Goal: Task Accomplishment & Management: Use online tool/utility

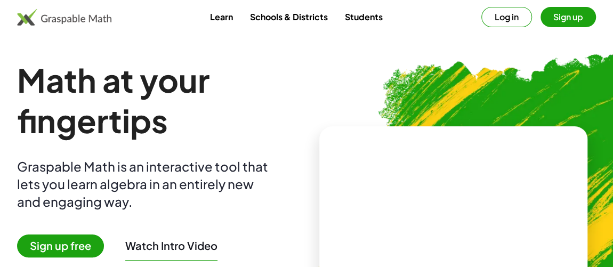
click at [515, 18] on button "Log in" at bounding box center [507, 17] width 51 height 20
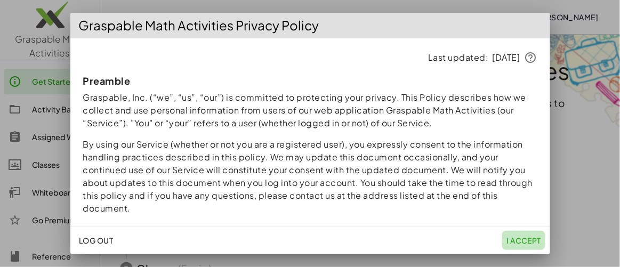
click at [526, 239] on span "I accept" at bounding box center [524, 241] width 35 height 10
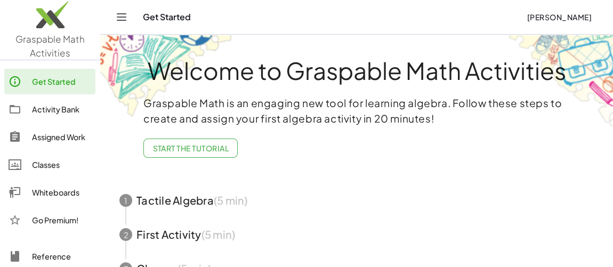
click at [123, 18] on icon "Toggle navigation" at bounding box center [121, 17] width 13 height 13
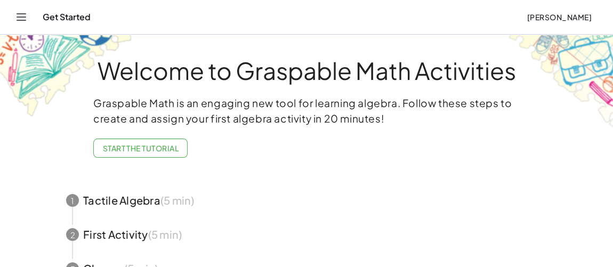
click at [23, 17] on icon "Toggle navigation" at bounding box center [21, 17] width 13 height 13
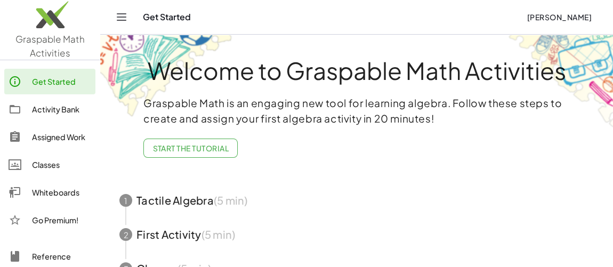
click at [49, 106] on div "Activity Bank" at bounding box center [61, 109] width 59 height 13
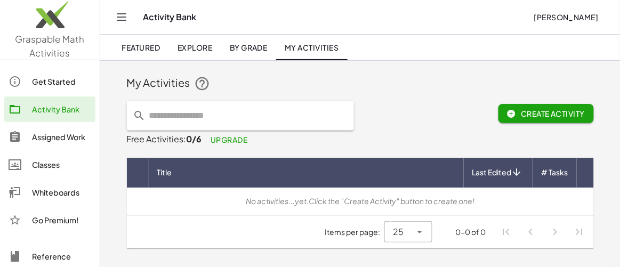
click at [514, 118] on button "Create Activity" at bounding box center [546, 113] width 95 height 19
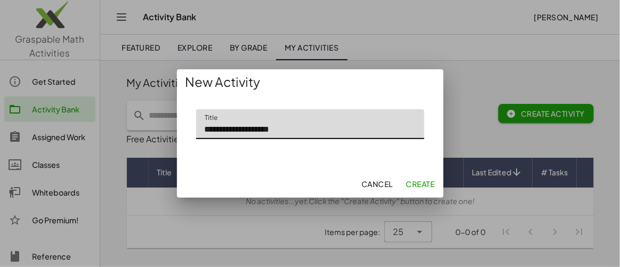
type input "**********"
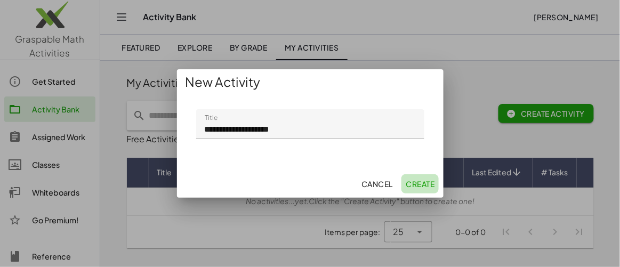
click at [421, 186] on span "Create" at bounding box center [420, 184] width 29 height 10
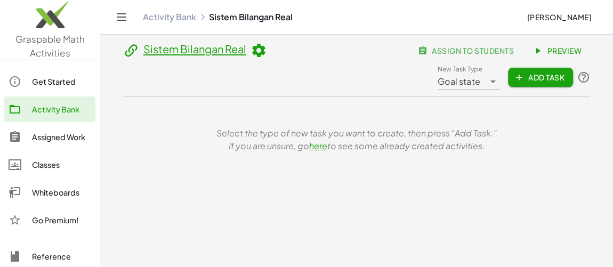
click at [546, 78] on span "Add Task" at bounding box center [541, 78] width 48 height 10
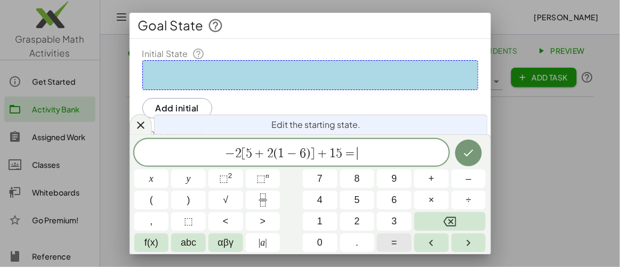
click at [398, 249] on button "=" at bounding box center [394, 243] width 35 height 19
click at [470, 154] on icon "Done" at bounding box center [470, 153] width 10 height 7
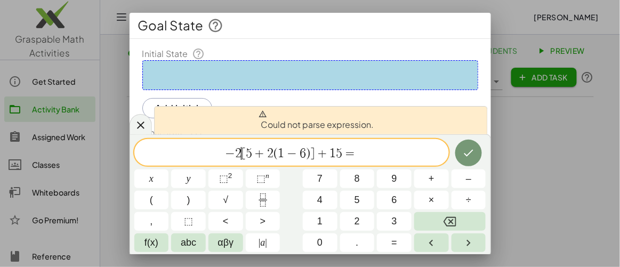
click at [242, 150] on span "[" at bounding box center [244, 153] width 4 height 13
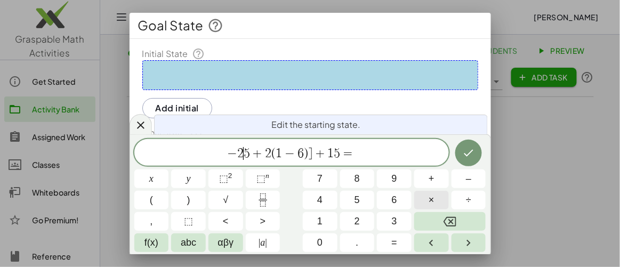
click at [438, 202] on button "×" at bounding box center [431, 200] width 35 height 19
click at [151, 199] on span "(" at bounding box center [151, 200] width 3 height 14
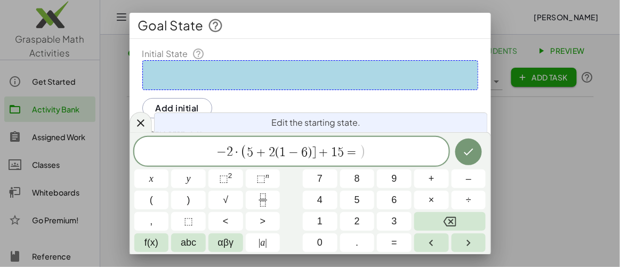
click at [357, 151] on span "=" at bounding box center [352, 152] width 15 height 13
click at [282, 149] on span "5 + 2 ( 1 − 6 ) ] + 1 5 ​" at bounding box center [303, 152] width 97 height 13
click at [430, 196] on span "×" at bounding box center [432, 200] width 6 height 14
click at [327, 150] on span "+" at bounding box center [334, 152] width 15 height 13
click at [476, 161] on button "Done" at bounding box center [468, 152] width 27 height 27
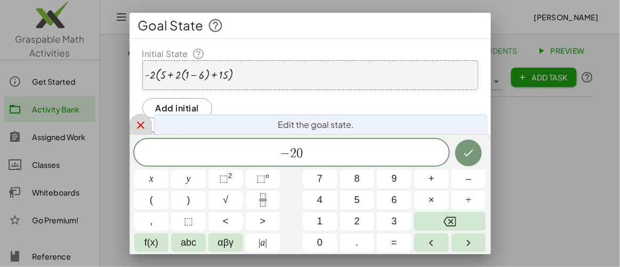
click at [137, 122] on icon at bounding box center [140, 125] width 13 height 13
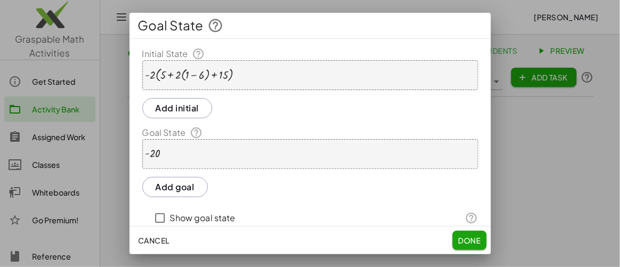
click at [257, 76] on div "· - 2 · ( + 5 + · 2 · ( + 1 − 6 ) + 15 )" at bounding box center [310, 75] width 336 height 30
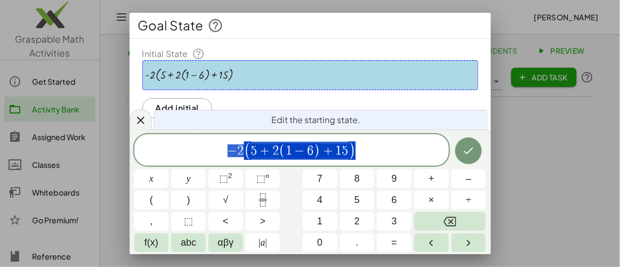
click at [511, 164] on div at bounding box center [310, 133] width 620 height 267
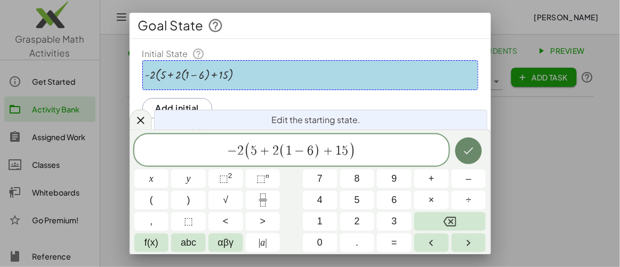
click at [471, 154] on icon "Done" at bounding box center [468, 151] width 13 height 13
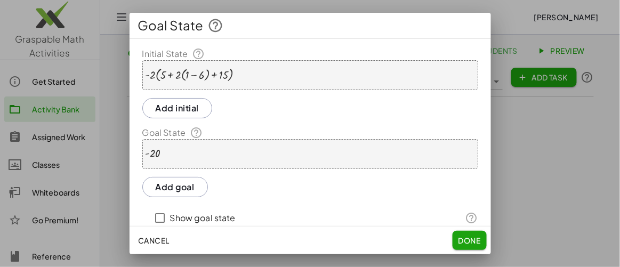
click at [463, 250] on div "Cancel Done" at bounding box center [311, 241] width 362 height 28
drag, startPoint x: 113, startPoint y: 118, endPoint x: 124, endPoint y: 97, distance: 23.6
click at [113, 116] on div at bounding box center [310, 133] width 620 height 267
click at [316, 22] on div "Goal State" at bounding box center [311, 26] width 362 height 26
click at [169, 23] on span "Goal State" at bounding box center [171, 25] width 66 height 17
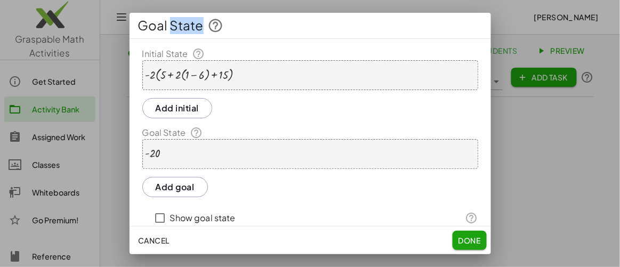
click at [169, 23] on span "Goal State" at bounding box center [171, 25] width 66 height 17
click at [147, 242] on span "Cancel" at bounding box center [153, 241] width 31 height 10
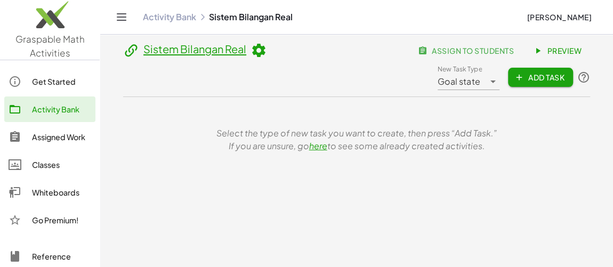
click at [49, 194] on div "Whiteboards" at bounding box center [61, 192] width 59 height 13
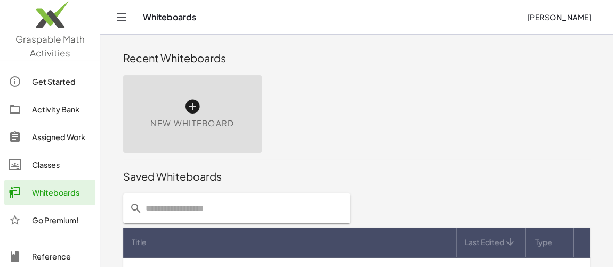
click at [194, 108] on icon at bounding box center [192, 106] width 17 height 17
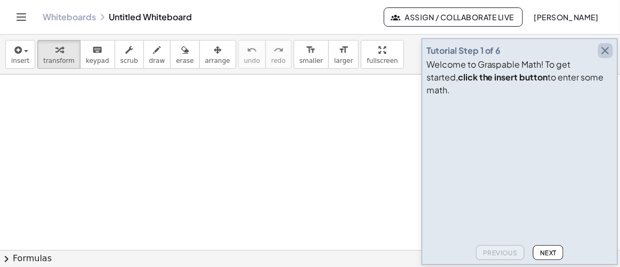
click at [609, 57] on icon "button" at bounding box center [605, 50] width 13 height 13
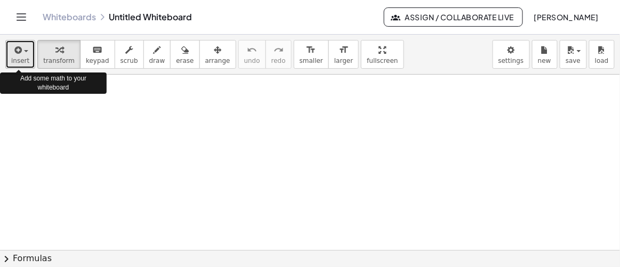
click at [19, 50] on icon "button" at bounding box center [17, 50] width 10 height 13
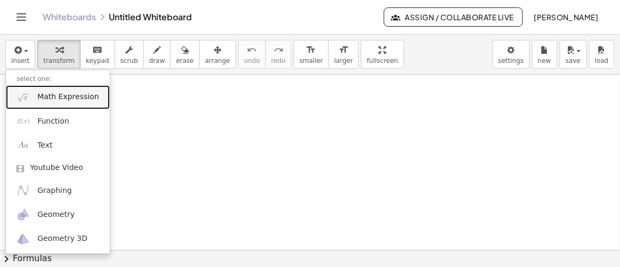
click at [61, 95] on span "Math Expression" at bounding box center [67, 97] width 61 height 11
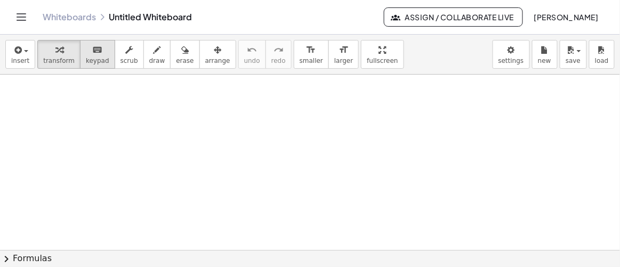
click at [90, 57] on span "keypad" at bounding box center [97, 60] width 23 height 7
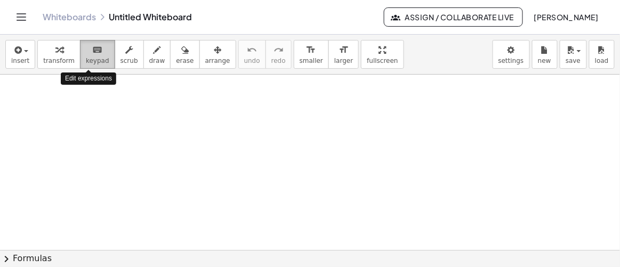
click at [89, 55] on button "keyboard keypad" at bounding box center [97, 54] width 35 height 29
click at [92, 49] on icon "keyboard" at bounding box center [97, 50] width 10 height 13
click at [92, 60] on span "keypad" at bounding box center [97, 60] width 23 height 7
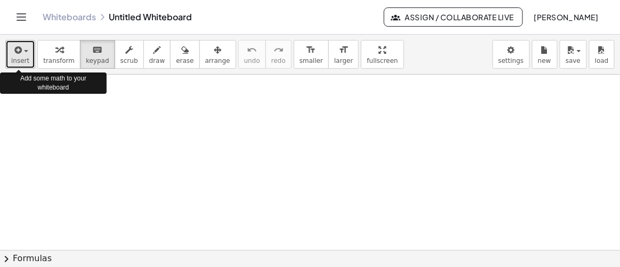
click at [18, 50] on icon "button" at bounding box center [17, 50] width 10 height 13
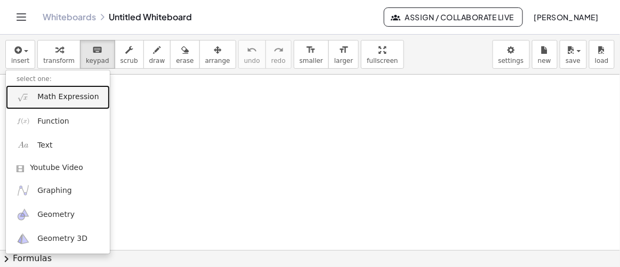
click at [65, 97] on span "Math Expression" at bounding box center [67, 97] width 61 height 11
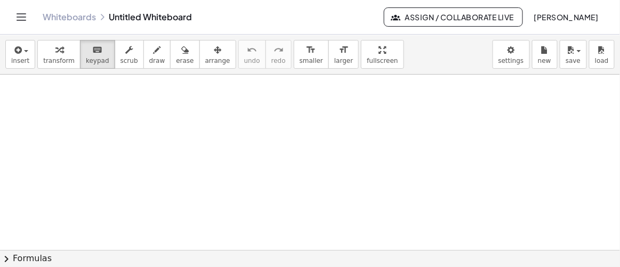
click at [33, 257] on button "chevron_right Formulas" at bounding box center [310, 258] width 620 height 17
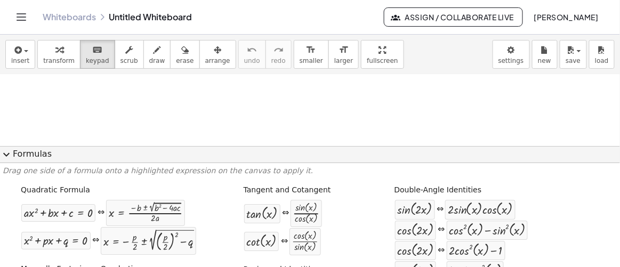
click at [137, 99] on div at bounding box center [310, 154] width 620 height 353
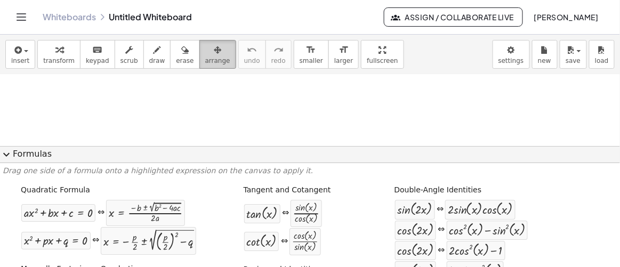
click at [214, 53] on icon "button" at bounding box center [217, 50] width 7 height 13
click at [46, 97] on div at bounding box center [310, 154] width 620 height 353
click at [89, 61] on span "keypad" at bounding box center [97, 60] width 23 height 7
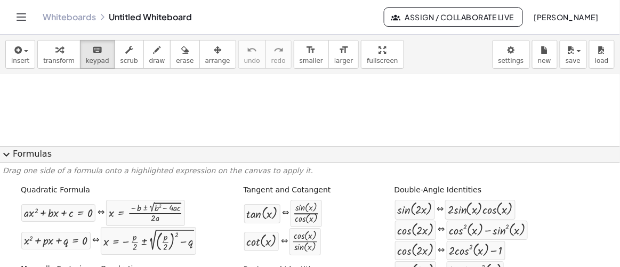
click at [48, 95] on div at bounding box center [310, 154] width 620 height 353
click at [58, 58] on span "transform" at bounding box center [58, 60] width 31 height 7
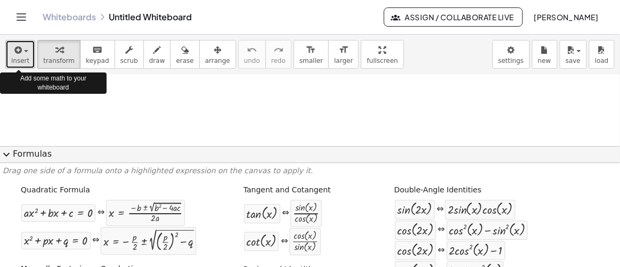
click at [24, 50] on span "button" at bounding box center [26, 51] width 4 height 2
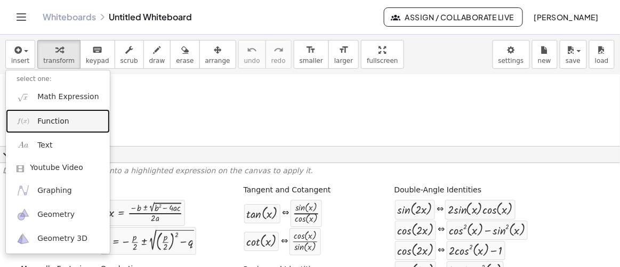
click at [57, 121] on span "Function" at bounding box center [53, 121] width 32 height 11
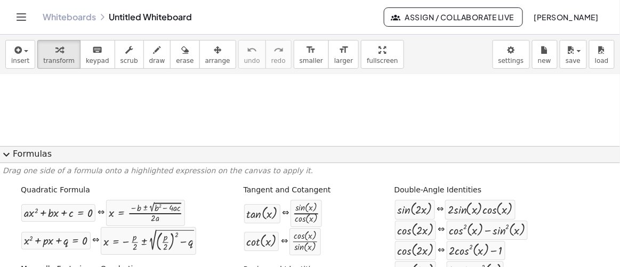
click at [75, 109] on div at bounding box center [310, 154] width 620 height 353
click at [10, 153] on span "expand_more" at bounding box center [6, 154] width 13 height 13
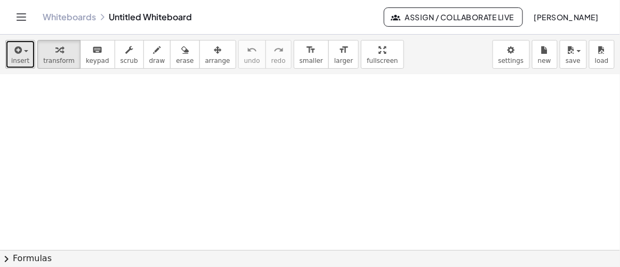
click at [26, 52] on div "button" at bounding box center [20, 49] width 18 height 13
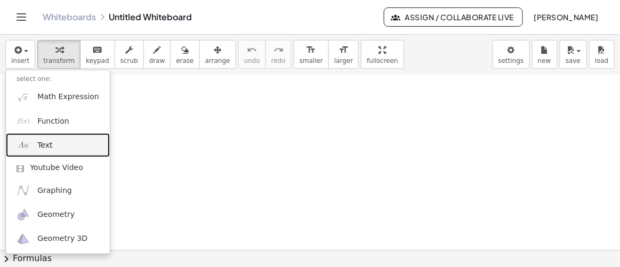
click at [46, 143] on span "Text" at bounding box center [44, 145] width 15 height 11
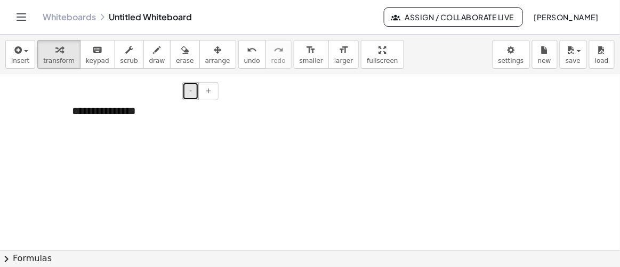
click at [188, 88] on button "-" at bounding box center [190, 91] width 17 height 18
click at [190, 90] on button "-" at bounding box center [190, 91] width 17 height 18
click at [142, 96] on div "- +" at bounding box center [139, 91] width 160 height 18
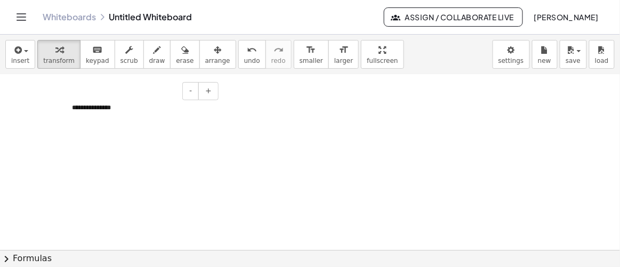
click at [87, 108] on div "**********" at bounding box center [141, 108] width 160 height 30
click at [170, 53] on button "erase" at bounding box center [184, 54] width 29 height 29
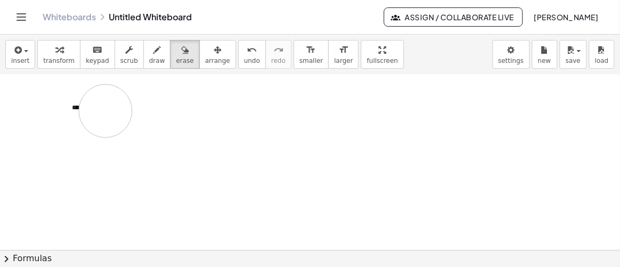
click at [106, 110] on div at bounding box center [310, 154] width 620 height 353
click at [88, 108] on div at bounding box center [310, 154] width 620 height 353
click at [77, 107] on div at bounding box center [310, 154] width 620 height 353
click at [50, 97] on div at bounding box center [310, 154] width 620 height 353
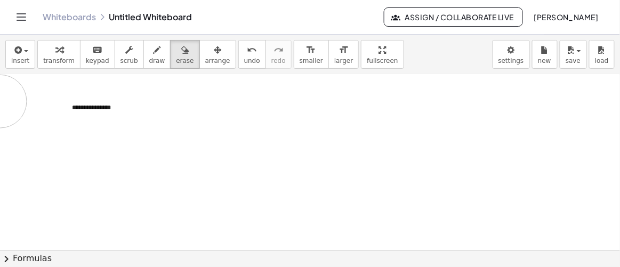
click at [0, 100] on div at bounding box center [310, 154] width 620 height 353
click at [101, 105] on div at bounding box center [310, 154] width 620 height 353
drag, startPoint x: 101, startPoint y: 105, endPoint x: 75, endPoint y: 124, distance: 32.9
click at [75, 124] on div at bounding box center [310, 154] width 620 height 353
click at [22, 58] on span "insert" at bounding box center [20, 60] width 18 height 7
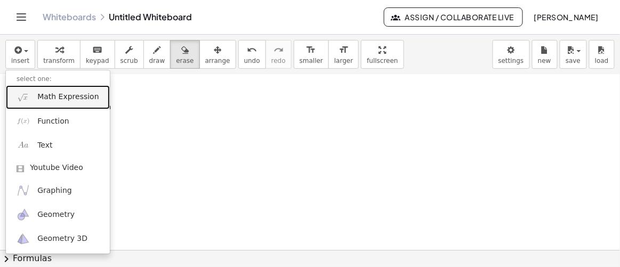
click at [54, 90] on link "Math Expression" at bounding box center [58, 97] width 104 height 24
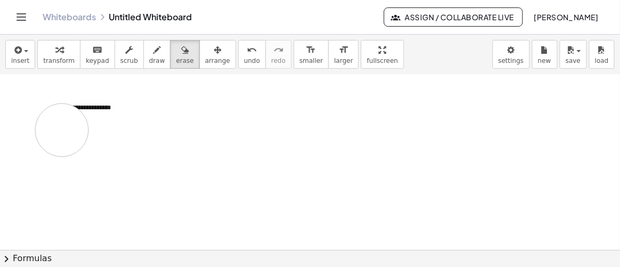
click at [62, 129] on div at bounding box center [310, 154] width 620 height 353
click at [87, 106] on div at bounding box center [310, 154] width 620 height 353
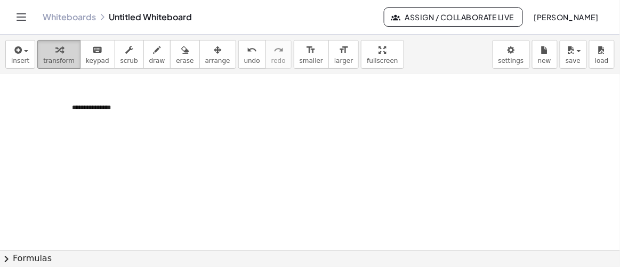
click at [62, 60] on span "transform" at bounding box center [58, 60] width 31 height 7
click at [194, 90] on button "-" at bounding box center [190, 91] width 17 height 18
click at [210, 87] on span "+" at bounding box center [208, 90] width 6 height 9
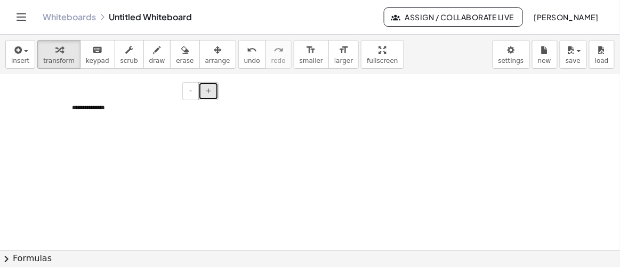
click at [210, 87] on span "+" at bounding box center [208, 90] width 6 height 9
click at [119, 109] on div "**********" at bounding box center [141, 111] width 160 height 37
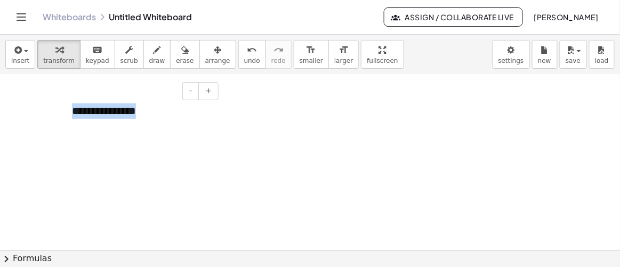
drag, startPoint x: 132, startPoint y: 108, endPoint x: 66, endPoint y: 114, distance: 65.9
click at [66, 114] on div "**********" at bounding box center [141, 111] width 160 height 37
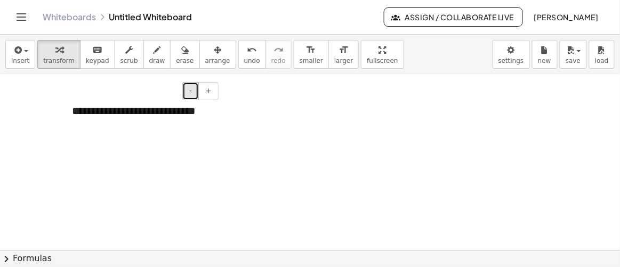
click at [191, 91] on span "-" at bounding box center [190, 90] width 3 height 9
drag, startPoint x: 157, startPoint y: 137, endPoint x: 157, endPoint y: 131, distance: 5.9
click at [157, 137] on div at bounding box center [310, 154] width 620 height 353
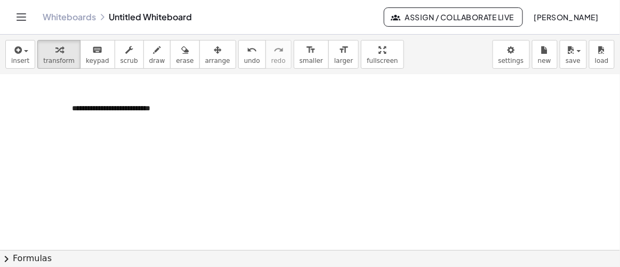
click at [226, 117] on div at bounding box center [310, 154] width 620 height 353
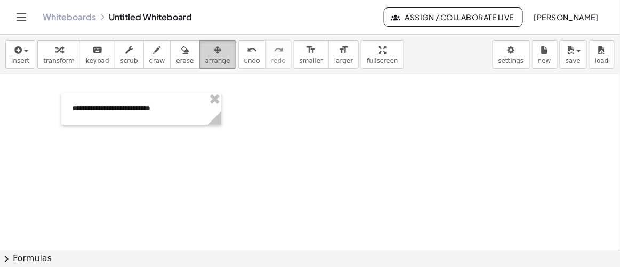
click at [214, 53] on icon "button" at bounding box center [217, 50] width 7 height 13
click at [191, 162] on div at bounding box center [310, 154] width 620 height 353
click at [78, 143] on div at bounding box center [310, 154] width 620 height 353
click at [41, 135] on div at bounding box center [310, 154] width 620 height 353
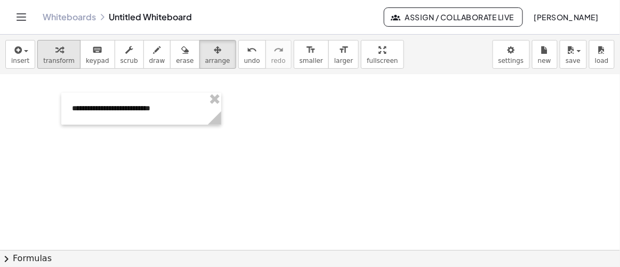
click at [54, 58] on span "transform" at bounding box center [58, 60] width 31 height 7
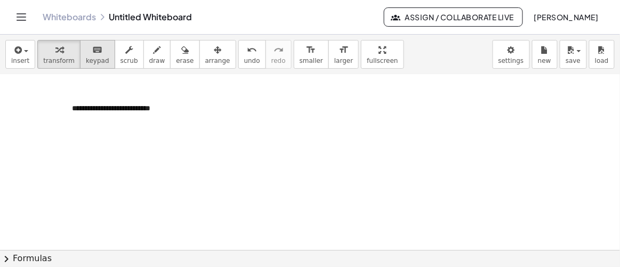
click at [92, 53] on icon "keyboard" at bounding box center [97, 50] width 10 height 13
click at [26, 21] on icon "Toggle navigation" at bounding box center [21, 17] width 13 height 13
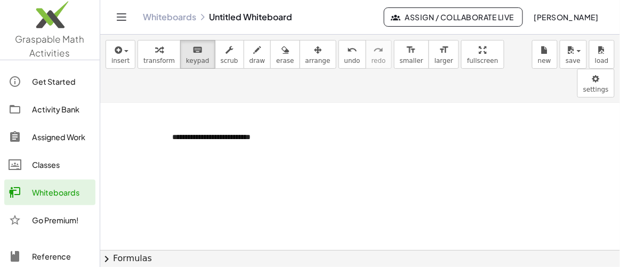
click at [154, 165] on div at bounding box center [360, 183] width 520 height 353
click at [119, 17] on icon "Toggle navigation" at bounding box center [121, 17] width 9 height 6
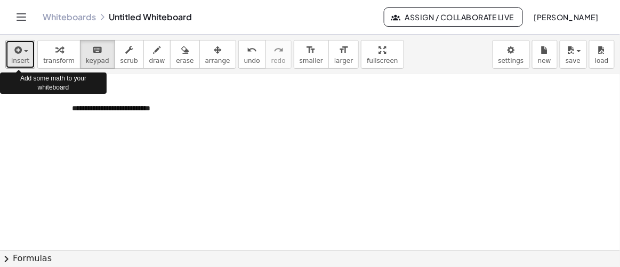
click at [18, 50] on icon "button" at bounding box center [17, 50] width 10 height 13
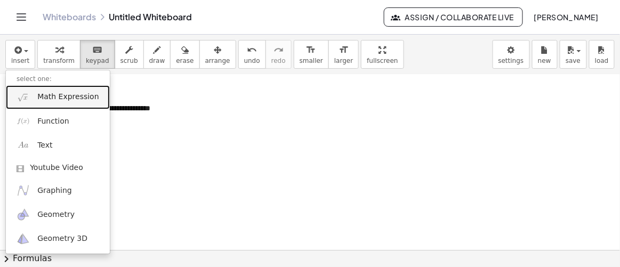
click at [54, 98] on span "Math Expression" at bounding box center [67, 97] width 61 height 11
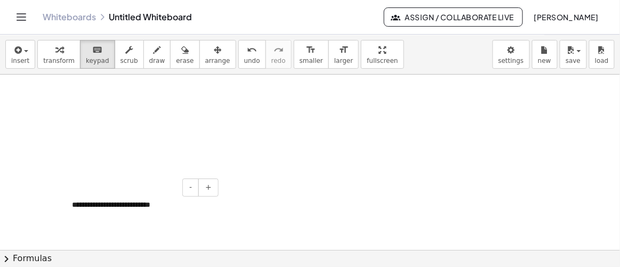
click at [153, 195] on div "**********" at bounding box center [141, 205] width 160 height 32
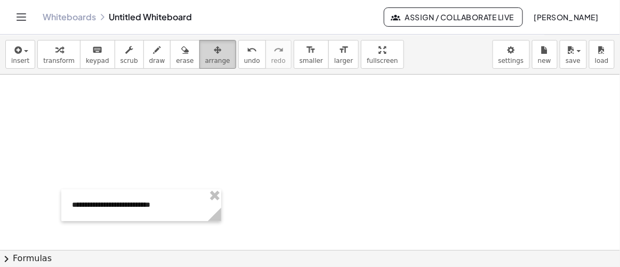
click at [205, 57] on span "arrange" at bounding box center [217, 60] width 25 height 7
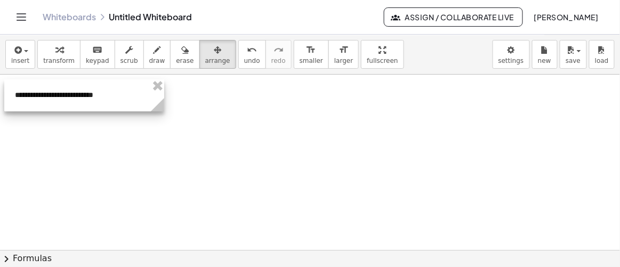
drag, startPoint x: 194, startPoint y: 195, endPoint x: 135, endPoint y: 85, distance: 124.5
click at [135, 85] on div at bounding box center [84, 95] width 160 height 32
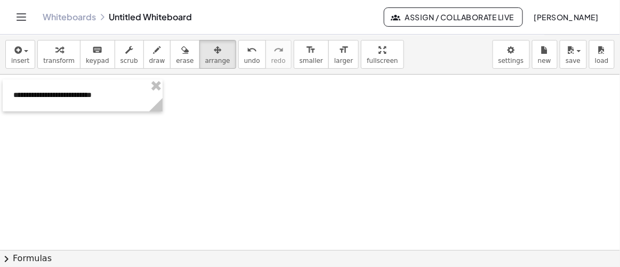
click at [156, 150] on div at bounding box center [310, 251] width 620 height 353
click at [183, 133] on div at bounding box center [310, 251] width 620 height 353
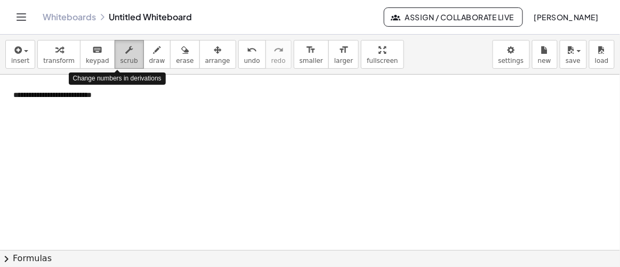
click at [125, 55] on icon "button" at bounding box center [128, 50] width 7 height 13
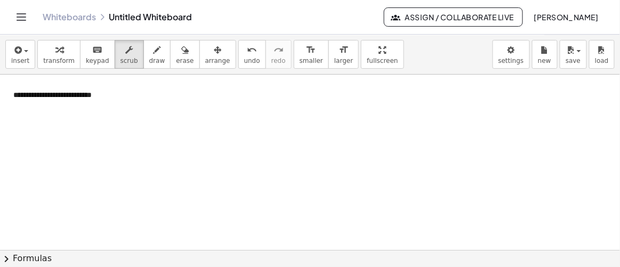
click at [82, 145] on div at bounding box center [310, 251] width 620 height 353
click at [90, 58] on span "keypad" at bounding box center [97, 60] width 23 height 7
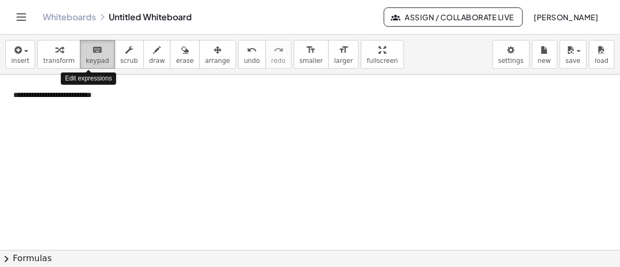
click at [92, 49] on icon "keyboard" at bounding box center [97, 50] width 10 height 13
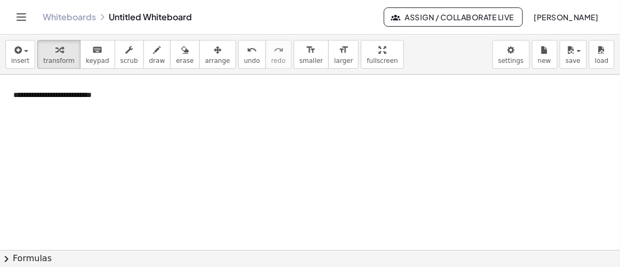
click at [138, 163] on div at bounding box center [310, 251] width 620 height 353
click at [28, 53] on button "insert" at bounding box center [20, 54] width 30 height 29
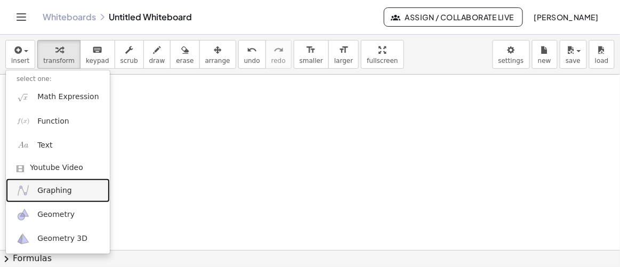
click at [59, 190] on span "Graphing" at bounding box center [54, 191] width 35 height 11
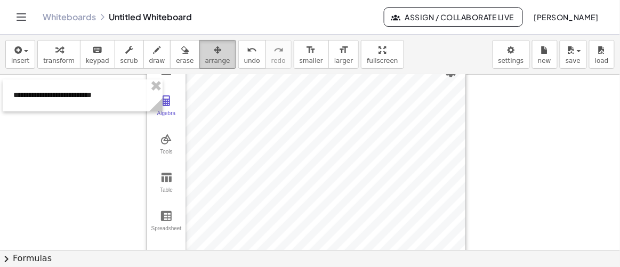
click at [214, 53] on icon "button" at bounding box center [217, 50] width 7 height 13
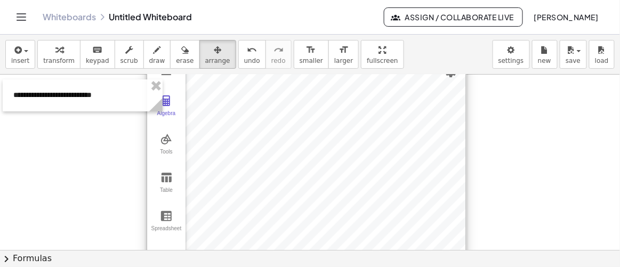
click at [246, 129] on div at bounding box center [306, 163] width 319 height 212
click at [439, 90] on div at bounding box center [306, 163] width 319 height 212
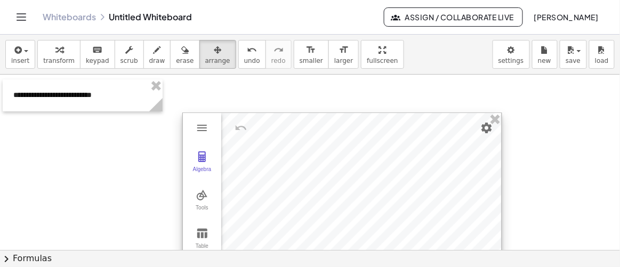
drag, startPoint x: 431, startPoint y: 99, endPoint x: 481, endPoint y: 141, distance: 64.3
click at [468, 154] on div at bounding box center [342, 219] width 319 height 212
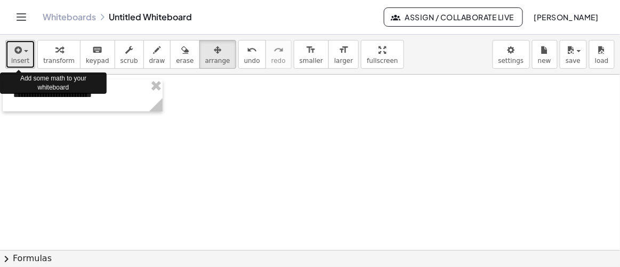
click at [28, 60] on button "insert" at bounding box center [20, 54] width 30 height 29
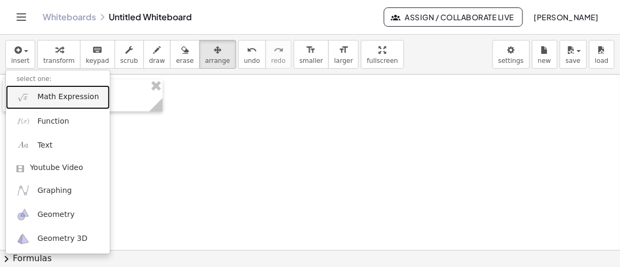
click at [39, 93] on span "Math Expression" at bounding box center [67, 97] width 61 height 11
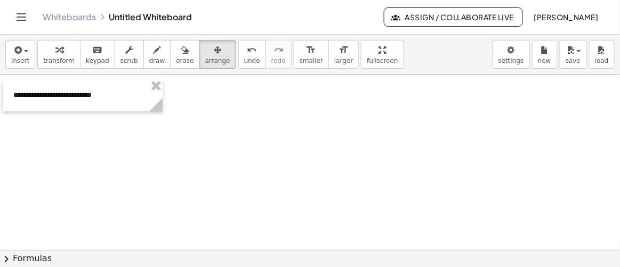
click at [81, 158] on div at bounding box center [310, 251] width 620 height 353
click at [131, 148] on div at bounding box center [310, 251] width 620 height 353
click at [205, 52] on div "button" at bounding box center [217, 49] width 25 height 13
click at [160, 138] on div at bounding box center [310, 251] width 620 height 353
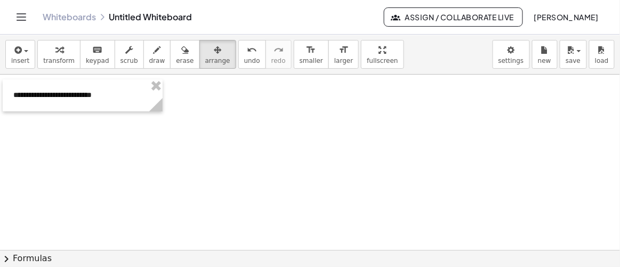
click at [160, 138] on div at bounding box center [310, 251] width 620 height 353
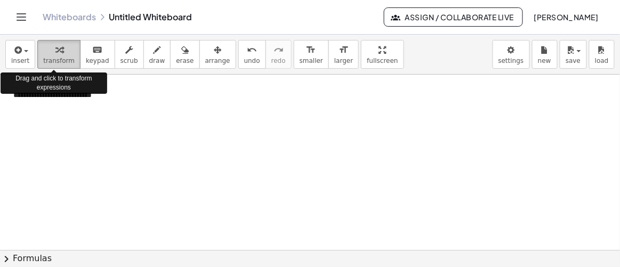
click at [51, 57] on span "transform" at bounding box center [58, 60] width 31 height 7
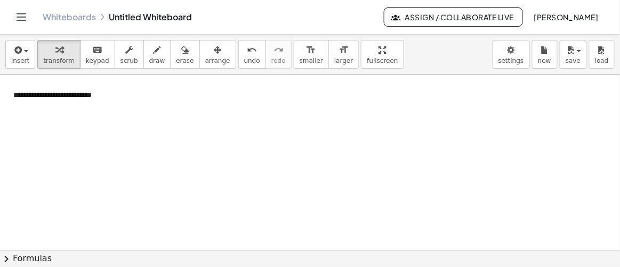
click at [99, 156] on div at bounding box center [310, 251] width 620 height 353
click at [23, 50] on div "button" at bounding box center [20, 49] width 18 height 13
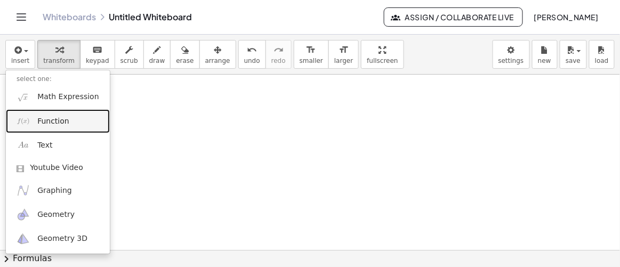
click at [55, 119] on span "Function" at bounding box center [53, 121] width 32 height 11
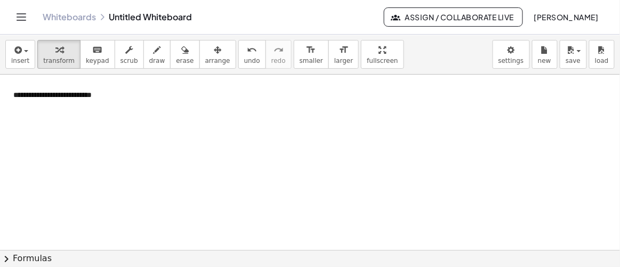
click at [28, 258] on button "chevron_right Formulas" at bounding box center [310, 258] width 620 height 17
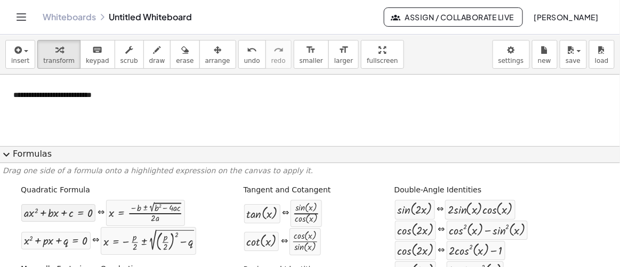
click at [75, 214] on div at bounding box center [58, 213] width 69 height 12
drag, startPoint x: 51, startPoint y: 213, endPoint x: 107, endPoint y: 131, distance: 99.0
click at [54, 222] on div "+ · a · x 2 + · b · x + c = 0 ⇔ x = · ( − b ± 2 √ ( + b 2 − · 4 · a · c ) ) · 2…" at bounding box center [103, 212] width 165 height 27
click at [55, 216] on div at bounding box center [58, 213] width 69 height 12
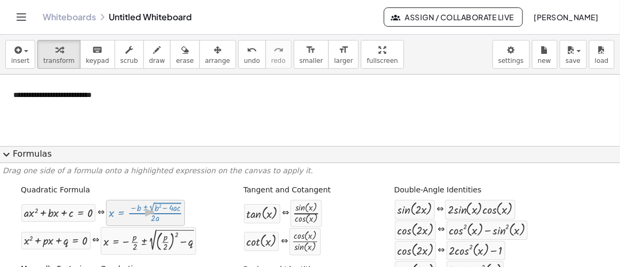
click at [142, 217] on div at bounding box center [146, 213] width 74 height 20
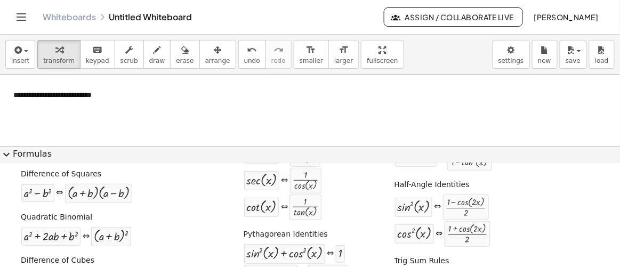
scroll to position [145, 0]
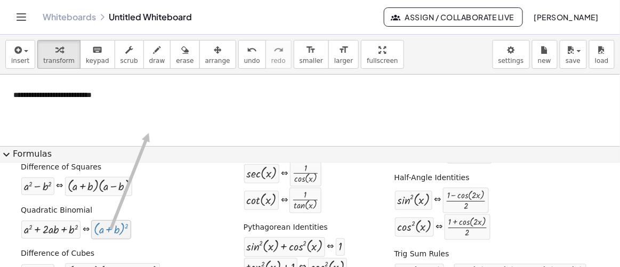
drag, startPoint x: 100, startPoint y: 218, endPoint x: 149, endPoint y: 131, distance: 99.8
drag, startPoint x: 43, startPoint y: 224, endPoint x: 101, endPoint y: 117, distance: 121.5
click at [38, 233] on div at bounding box center [51, 229] width 54 height 12
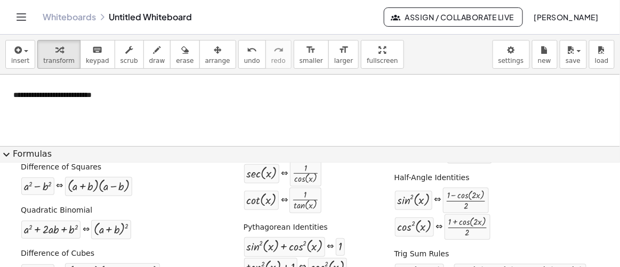
scroll to position [0, 0]
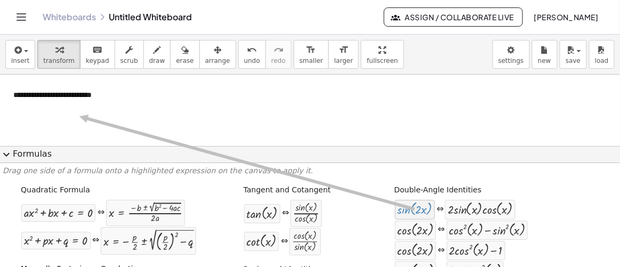
drag, startPoint x: 419, startPoint y: 208, endPoint x: 72, endPoint y: 117, distance: 359.0
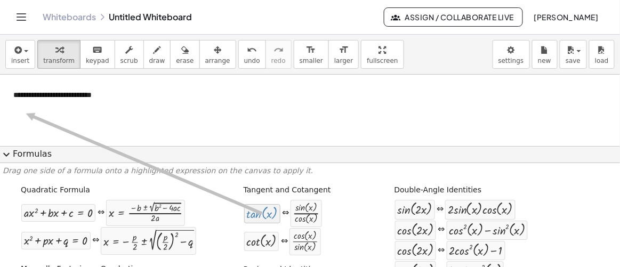
drag, startPoint x: 257, startPoint y: 212, endPoint x: 22, endPoint y: 114, distance: 254.3
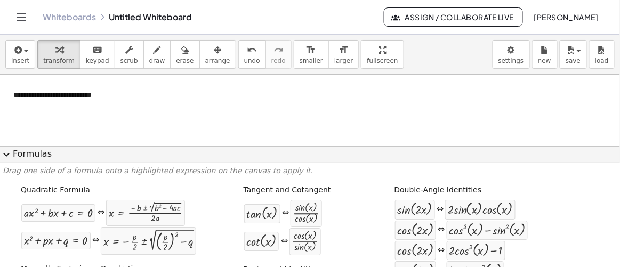
click at [22, 114] on div at bounding box center [310, 251] width 620 height 353
drag, startPoint x: 61, startPoint y: 215, endPoint x: 52, endPoint y: 107, distance: 108.6
click at [52, 107] on div "**********" at bounding box center [83, 95] width 160 height 32
click at [53, 124] on div at bounding box center [310, 251] width 620 height 353
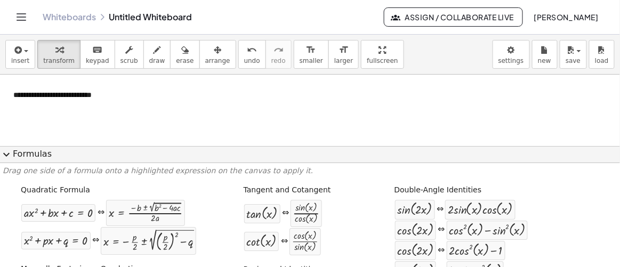
drag, startPoint x: 201, startPoint y: 111, endPoint x: 180, endPoint y: 114, distance: 20.4
click at [180, 114] on div at bounding box center [310, 251] width 620 height 353
drag, startPoint x: 49, startPoint y: 211, endPoint x: 3, endPoint y: 108, distance: 112.5
click at [4, 152] on span "expand_more" at bounding box center [6, 154] width 13 height 13
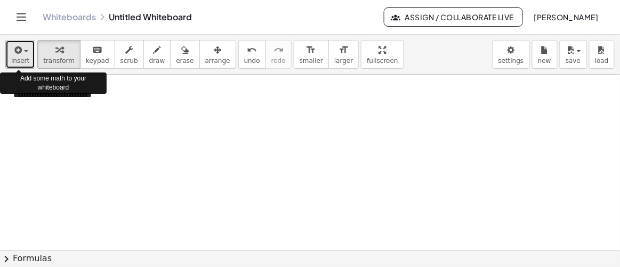
click at [25, 47] on div "button" at bounding box center [20, 49] width 18 height 13
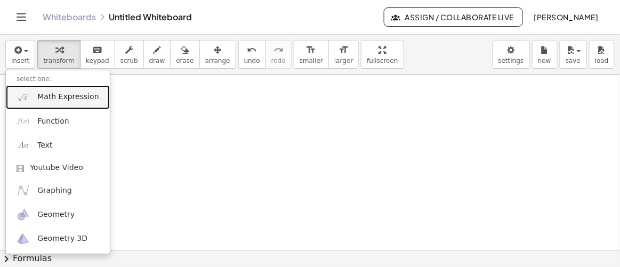
click at [52, 92] on span "Math Expression" at bounding box center [67, 97] width 61 height 11
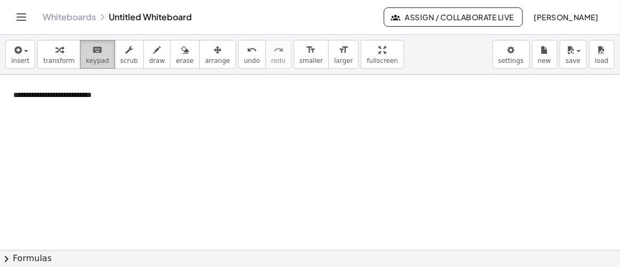
click at [91, 57] on span "keypad" at bounding box center [97, 60] width 23 height 7
click at [49, 154] on div at bounding box center [310, 250] width 620 height 351
click at [9, 258] on span "chevron_right" at bounding box center [6, 259] width 13 height 13
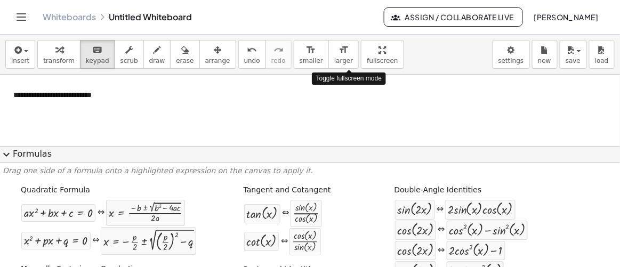
drag, startPoint x: 352, startPoint y: 54, endPoint x: 352, endPoint y: 113, distance: 58.7
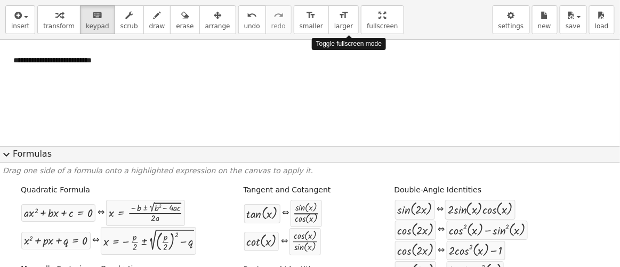
click at [352, 113] on div "**********" at bounding box center [310, 133] width 620 height 267
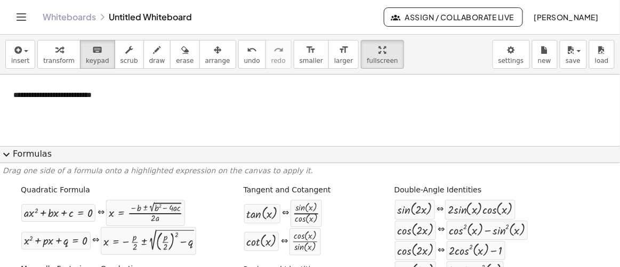
click at [6, 157] on span "expand_more" at bounding box center [6, 154] width 13 height 13
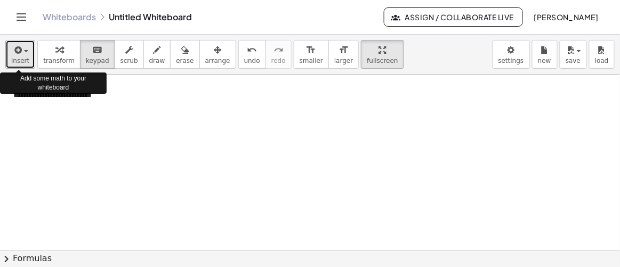
click at [25, 52] on div "button" at bounding box center [20, 49] width 18 height 13
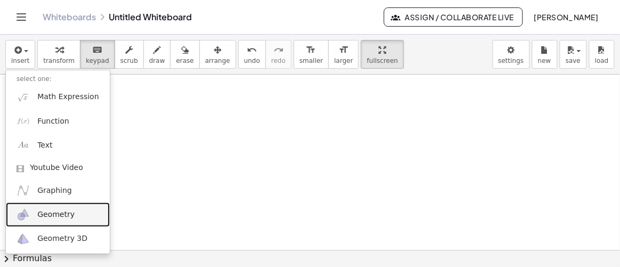
click at [62, 219] on span "Geometry" at bounding box center [55, 215] width 37 height 11
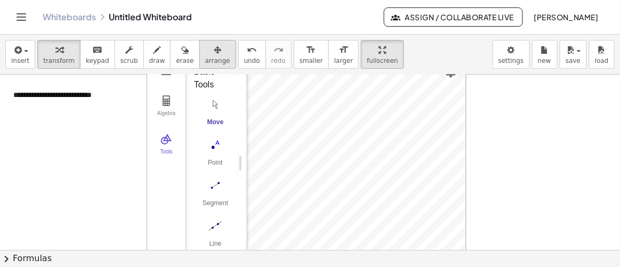
click at [205, 53] on div "button" at bounding box center [217, 49] width 25 height 13
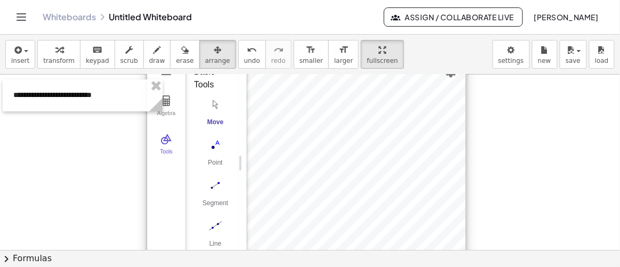
drag, startPoint x: 453, startPoint y: 75, endPoint x: 457, endPoint y: 117, distance: 41.7
click at [457, 117] on div "Algebra Tools GeoGebra Geometry Basic Tools Move Point Segment Line Polygon Cir…" at bounding box center [307, 163] width 320 height 213
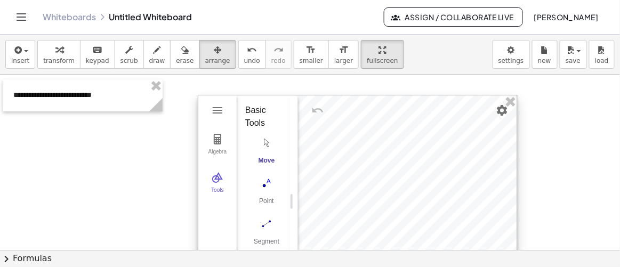
drag, startPoint x: 449, startPoint y: 118, endPoint x: 502, endPoint y: 129, distance: 53.8
click at [498, 153] on div at bounding box center [357, 201] width 319 height 212
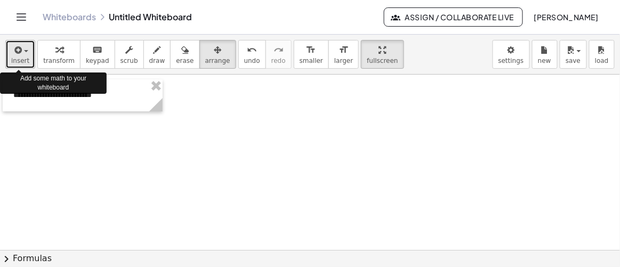
click at [19, 52] on icon "button" at bounding box center [17, 50] width 10 height 13
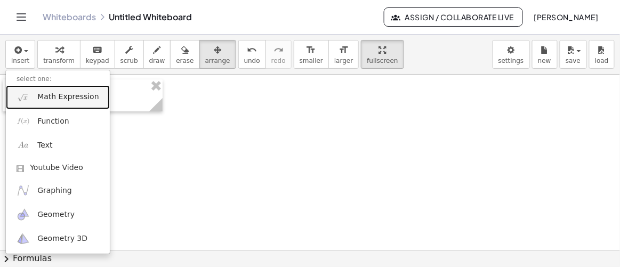
click at [41, 95] on span "Math Expression" at bounding box center [67, 97] width 61 height 11
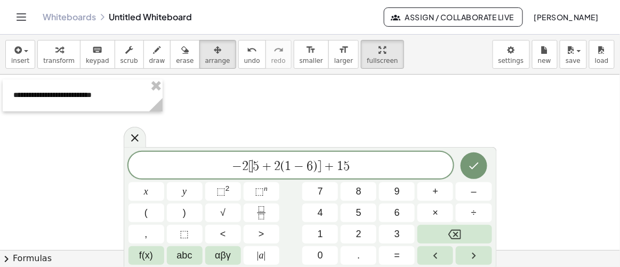
click at [252, 165] on span "[" at bounding box center [251, 166] width 4 height 13
click at [431, 213] on button "×" at bounding box center [436, 213] width 36 height 19
click at [153, 211] on button "(" at bounding box center [147, 213] width 36 height 19
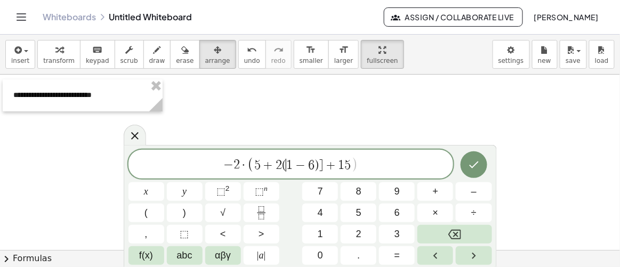
click at [285, 166] on span "(" at bounding box center [284, 165] width 4 height 13
click at [439, 212] on button "×" at bounding box center [436, 213] width 36 height 19
click at [147, 212] on span "(" at bounding box center [146, 213] width 3 height 14
click at [325, 161] on span "+" at bounding box center [332, 163] width 15 height 13
click at [368, 164] on span "− 2 · ( 5 + 2 · ( 1 − 6 ) ​ + 1 5 ) )" at bounding box center [291, 164] width 325 height 20
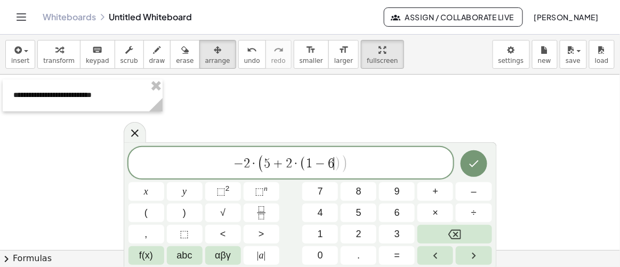
click at [367, 163] on span "− 2 · ( 5 + 2 · ( 1 − 6 ​ ) )" at bounding box center [291, 164] width 325 height 20
click at [478, 161] on icon "Done" at bounding box center [474, 163] width 10 height 7
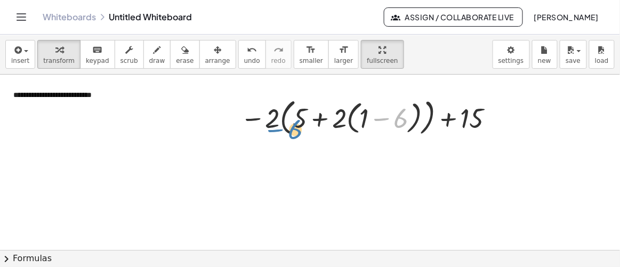
drag, startPoint x: 370, startPoint y: 122, endPoint x: 261, endPoint y: 133, distance: 108.8
click at [259, 134] on div at bounding box center [369, 117] width 268 height 44
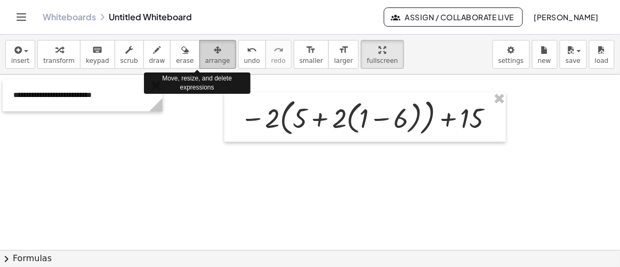
click at [205, 57] on span "arrange" at bounding box center [217, 60] width 25 height 7
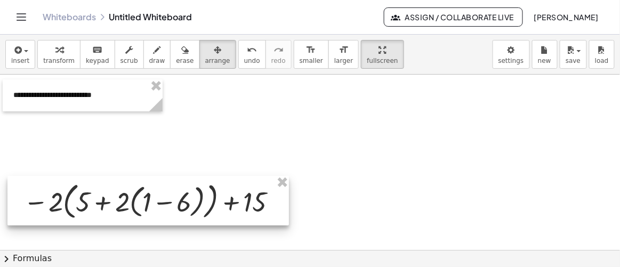
drag, startPoint x: 309, startPoint y: 116, endPoint x: 92, endPoint y: 200, distance: 232.6
click at [92, 200] on div at bounding box center [148, 201] width 282 height 50
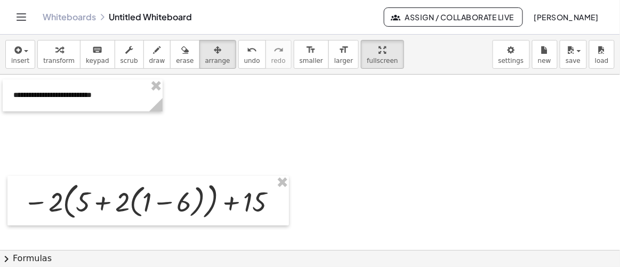
click at [351, 213] on div at bounding box center [310, 250] width 620 height 351
click at [16, 54] on icon "button" at bounding box center [17, 50] width 10 height 13
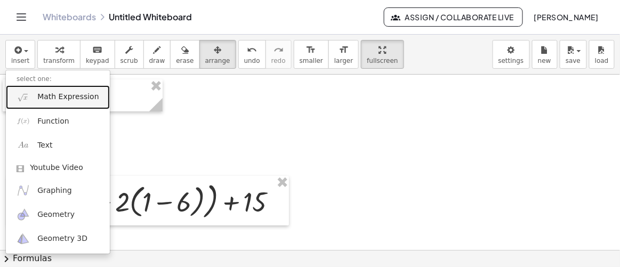
click at [42, 95] on span "Math Expression" at bounding box center [67, 97] width 61 height 11
click at [42, 95] on div at bounding box center [83, 95] width 160 height 32
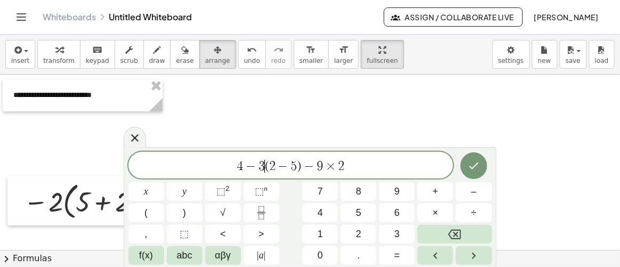
click at [265, 165] on span "(" at bounding box center [267, 166] width 4 height 13
click at [151, 214] on button "(" at bounding box center [147, 213] width 36 height 19
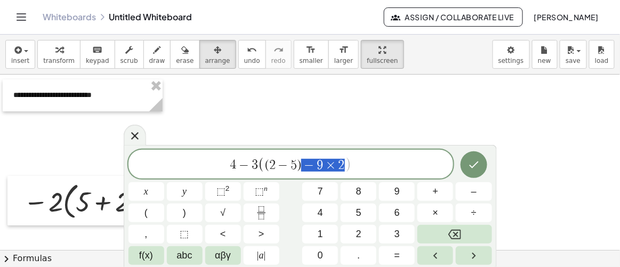
drag, startPoint x: 343, startPoint y: 165, endPoint x: 307, endPoint y: 164, distance: 36.8
click at [335, 166] on span "4 − 3 ( ( 2 − 5 ) ) ​" at bounding box center [291, 165] width 325 height 18
click at [301, 162] on span "( 2 − 5 ) ​" at bounding box center [283, 165] width 37 height 13
click at [271, 164] on span "( ​ 2 − 5" at bounding box center [283, 165] width 33 height 13
click at [263, 164] on span "(" at bounding box center [265, 164] width 7 height 15
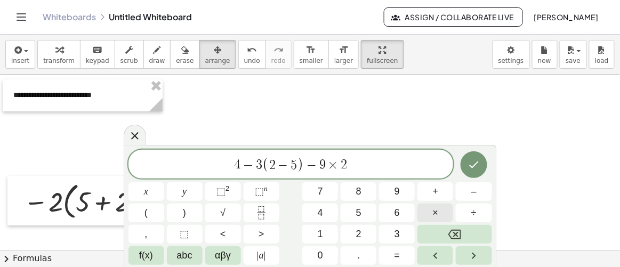
click at [426, 211] on button "×" at bounding box center [436, 213] width 36 height 19
click at [474, 164] on icon "Done" at bounding box center [474, 164] width 13 height 13
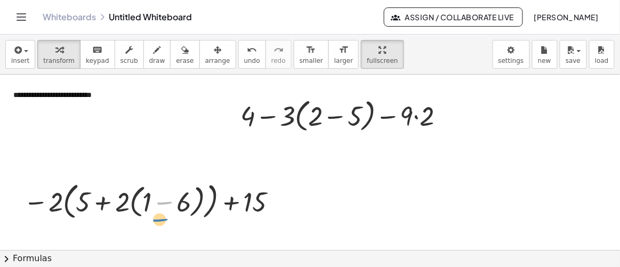
drag, startPoint x: 174, startPoint y: 206, endPoint x: 198, endPoint y: 209, distance: 23.6
click at [170, 222] on div "− − · 2 · ( + 5 + · 2 · ( + 1 − 6 ) ) + 15" at bounding box center [148, 201] width 282 height 50
click at [205, 60] on span "arrange" at bounding box center [217, 60] width 25 height 7
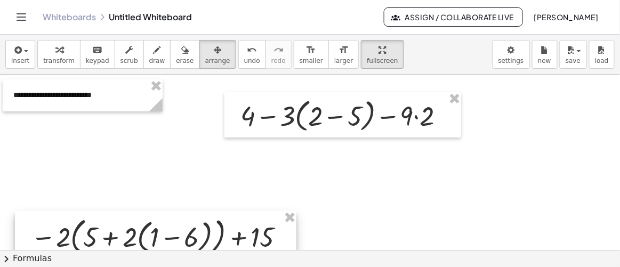
drag, startPoint x: 149, startPoint y: 204, endPoint x: 157, endPoint y: 239, distance: 36.2
click at [157, 239] on div at bounding box center [156, 236] width 282 height 50
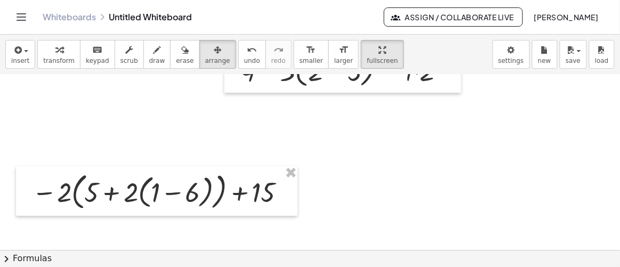
scroll to position [97, 0]
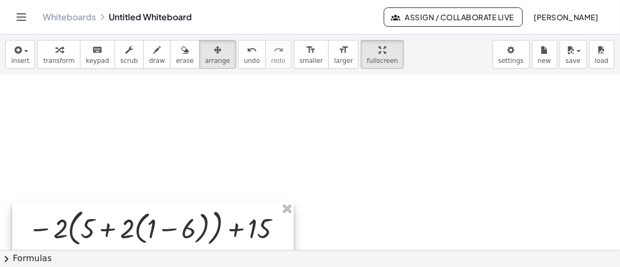
drag, startPoint x: 180, startPoint y: 153, endPoint x: 176, endPoint y: 241, distance: 88.1
click at [176, 241] on div at bounding box center [153, 228] width 282 height 50
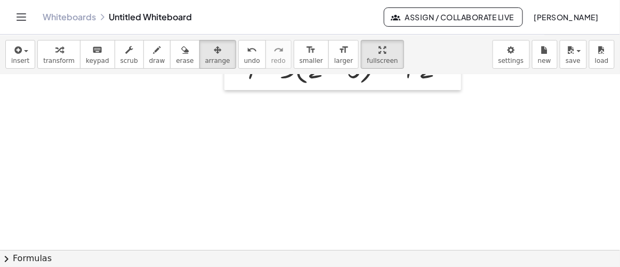
scroll to position [0, 0]
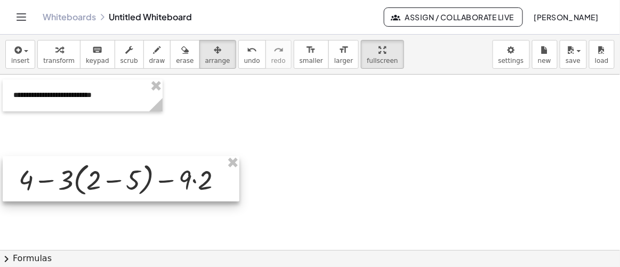
drag, startPoint x: 346, startPoint y: 114, endPoint x: 124, endPoint y: 178, distance: 230.9
click at [124, 178] on div at bounding box center [121, 179] width 237 height 46
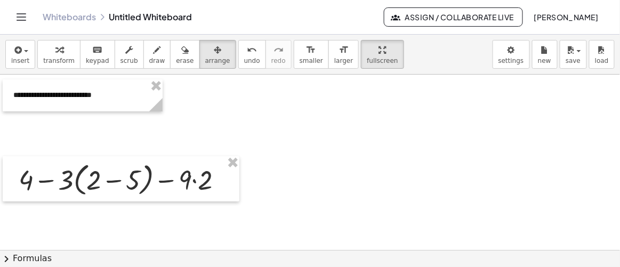
click at [327, 191] on div at bounding box center [310, 250] width 620 height 351
click at [205, 62] on span "arrange" at bounding box center [217, 60] width 25 height 7
click at [300, 137] on div at bounding box center [310, 250] width 620 height 351
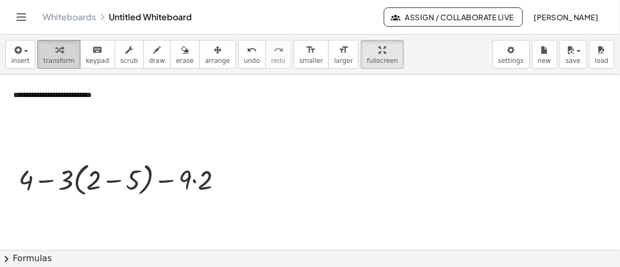
click at [63, 60] on span "transform" at bounding box center [58, 60] width 31 height 7
click at [116, 186] on div at bounding box center [124, 179] width 223 height 41
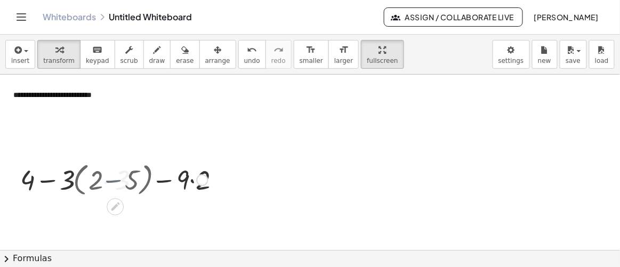
click at [116, 186] on div at bounding box center [124, 179] width 177 height 36
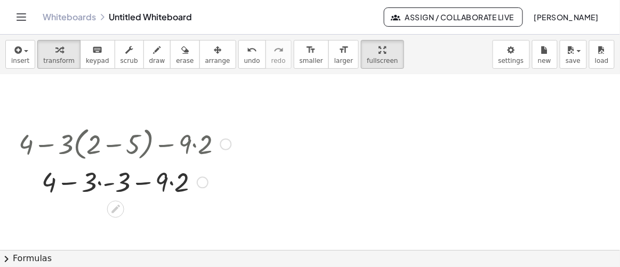
scroll to position [48, 0]
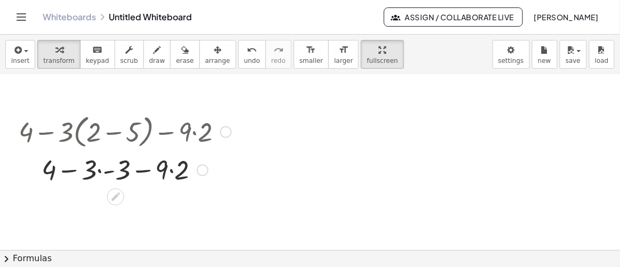
click at [196, 134] on div at bounding box center [124, 131] width 223 height 41
click at [170, 170] on div at bounding box center [124, 169] width 223 height 36
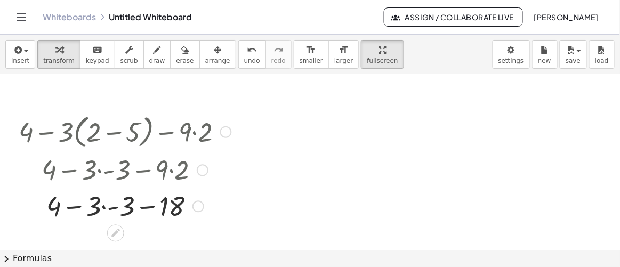
click at [112, 206] on div at bounding box center [124, 205] width 223 height 36
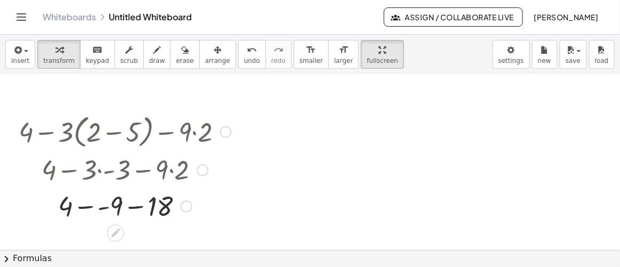
click at [89, 204] on div at bounding box center [124, 205] width 223 height 36
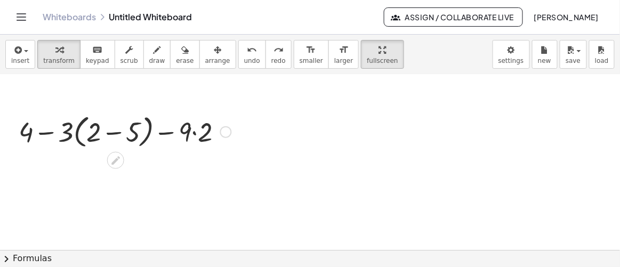
click at [249, 201] on div at bounding box center [310, 202] width 620 height 351
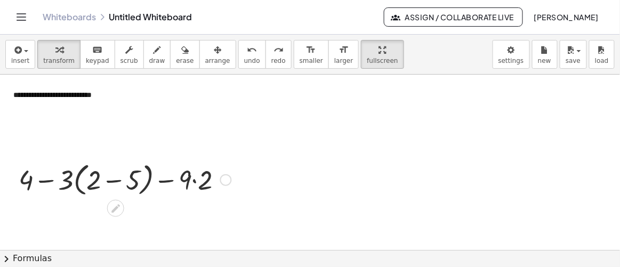
scroll to position [176, 0]
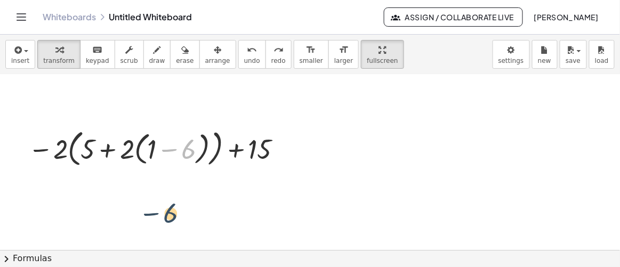
drag, startPoint x: 190, startPoint y: 147, endPoint x: 175, endPoint y: 203, distance: 57.8
click at [357, 158] on div at bounding box center [310, 163] width 620 height 529
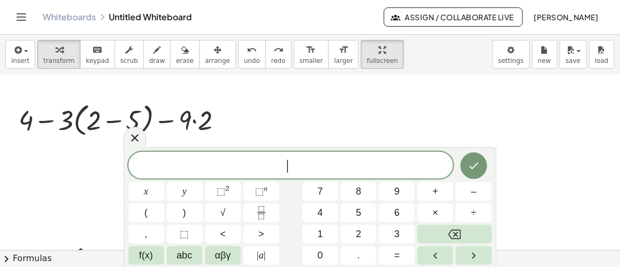
scroll to position [31, 0]
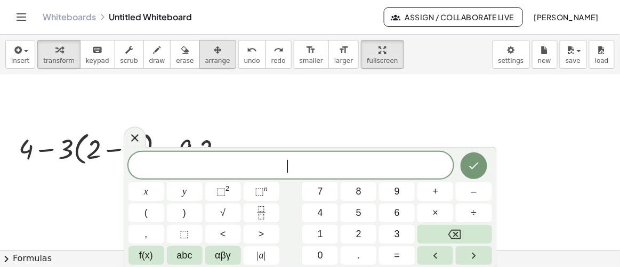
click at [207, 62] on span "arrange" at bounding box center [217, 60] width 25 height 7
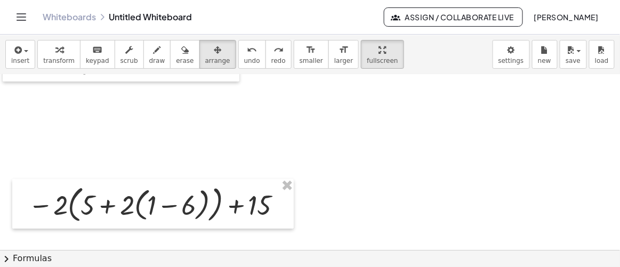
scroll to position [225, 0]
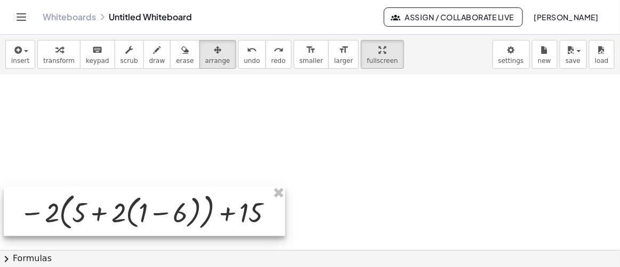
drag, startPoint x: 179, startPoint y: 112, endPoint x: 171, endPoint y: 223, distance: 111.8
click at [171, 223] on div at bounding box center [145, 212] width 282 height 50
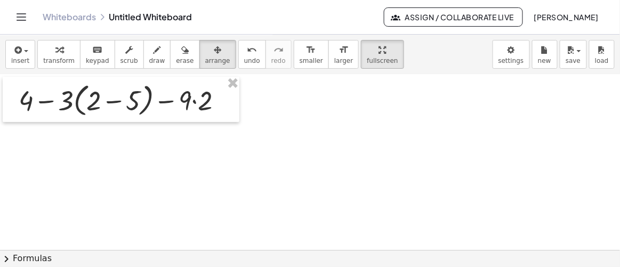
scroll to position [31, 0]
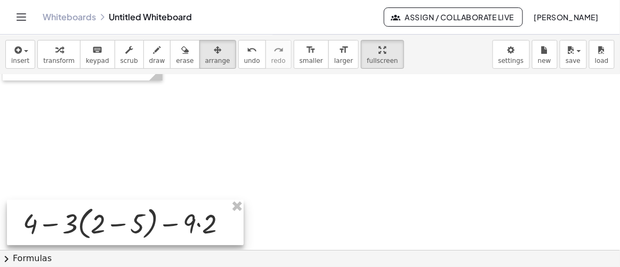
drag, startPoint x: 174, startPoint y: 153, endPoint x: 179, endPoint y: 227, distance: 74.8
click at [179, 227] on div at bounding box center [125, 223] width 237 height 46
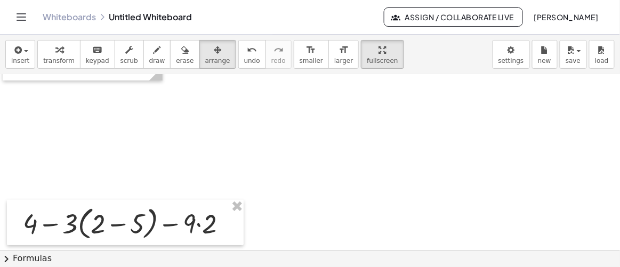
click at [27, 57] on button "insert" at bounding box center [20, 54] width 30 height 29
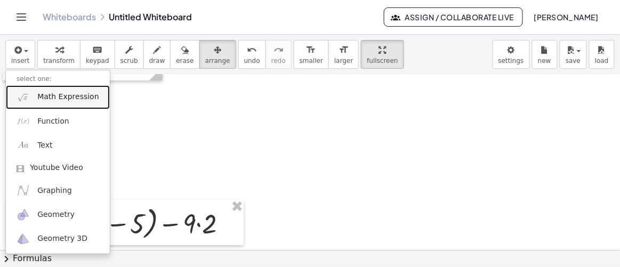
click at [31, 94] on link "Math Expression" at bounding box center [58, 97] width 104 height 24
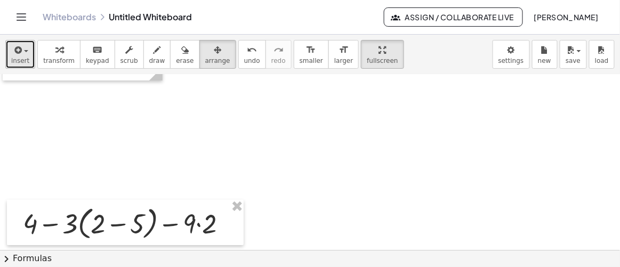
click at [26, 54] on div "button" at bounding box center [20, 49] width 18 height 13
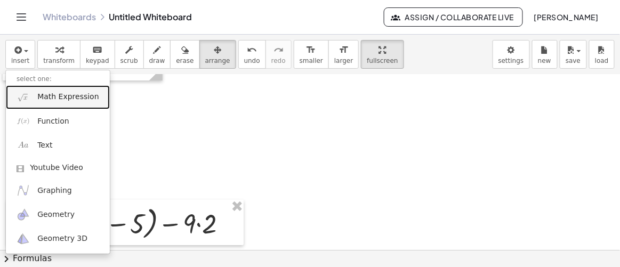
click at [27, 98] on img at bounding box center [23, 97] width 13 height 13
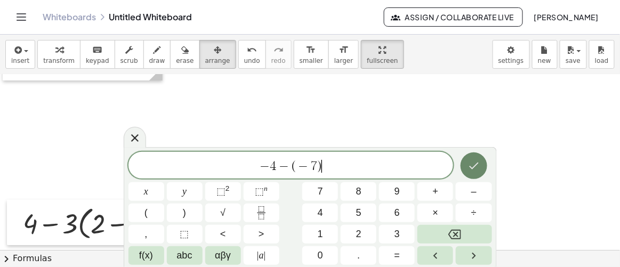
click at [471, 167] on icon "Done" at bounding box center [474, 165] width 13 height 13
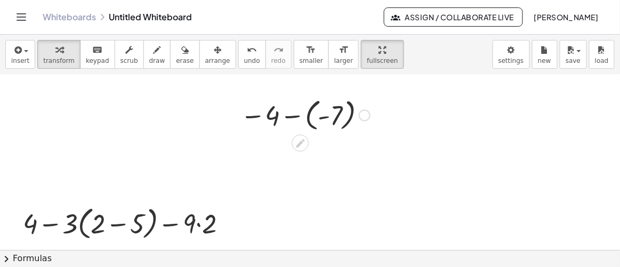
click at [317, 118] on div at bounding box center [305, 114] width 140 height 39
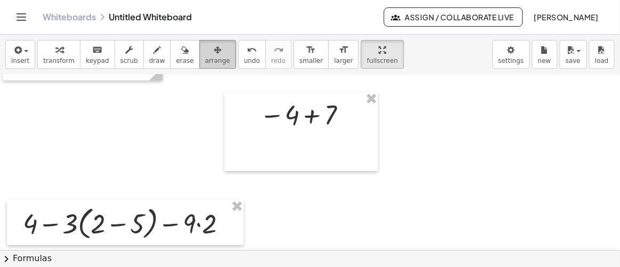
click at [205, 57] on span "arrange" at bounding box center [217, 60] width 25 height 7
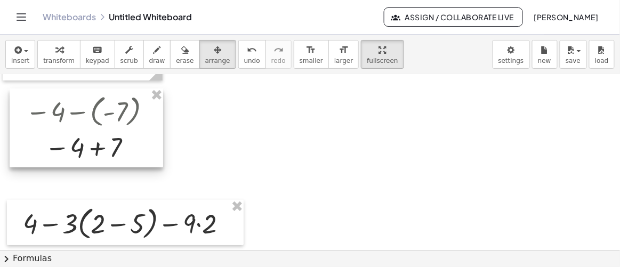
drag, startPoint x: 334, startPoint y: 119, endPoint x: 119, endPoint y: 115, distance: 215.0
click at [119, 115] on div at bounding box center [87, 128] width 154 height 79
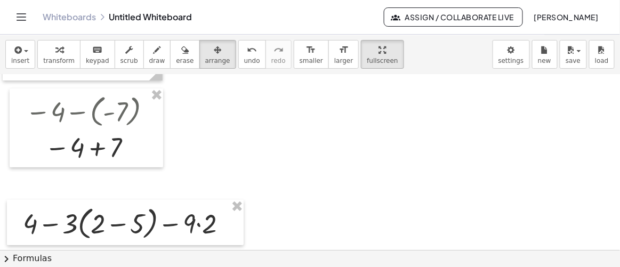
click at [205, 57] on span "arrange" at bounding box center [217, 60] width 25 height 7
click at [59, 55] on button "transform" at bounding box center [58, 54] width 43 height 29
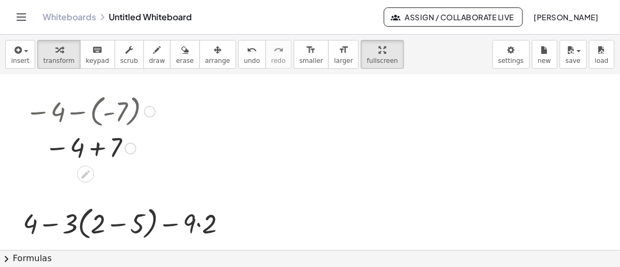
click at [126, 147] on div at bounding box center [131, 148] width 12 height 12
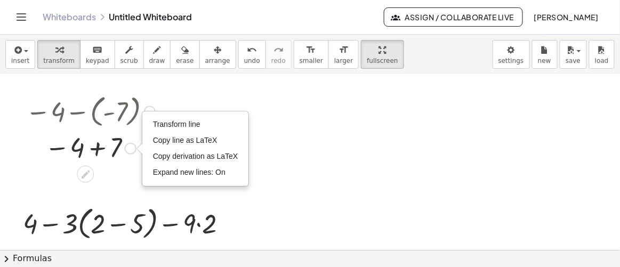
click at [102, 145] on div at bounding box center [90, 147] width 140 height 35
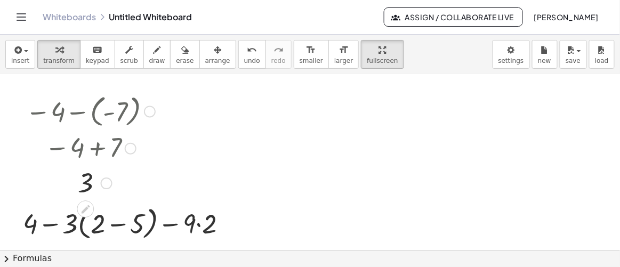
click at [109, 184] on div "Transform line Copy line as LaTeX Copy derivation as LaTeX Expand new lines: On" at bounding box center [107, 184] width 12 height 12
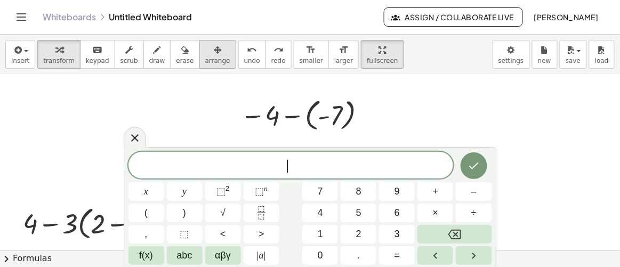
click at [205, 57] on span "arrange" at bounding box center [217, 60] width 25 height 7
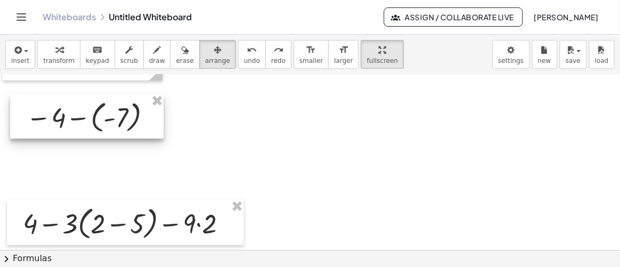
drag, startPoint x: 292, startPoint y: 99, endPoint x: 77, endPoint y: 101, distance: 214.4
click at [77, 101] on div at bounding box center [87, 116] width 154 height 44
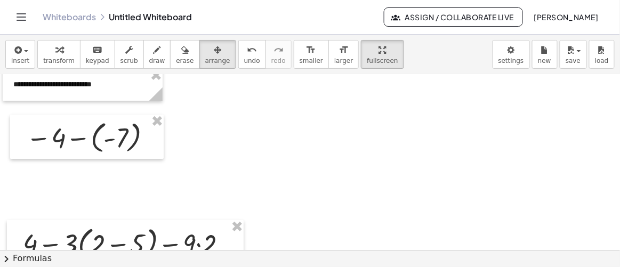
scroll to position [0, 0]
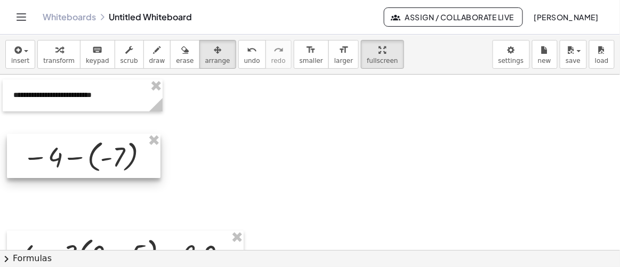
drag, startPoint x: 86, startPoint y: 148, endPoint x: 83, endPoint y: 156, distance: 9.1
click at [83, 156] on div at bounding box center [84, 156] width 154 height 44
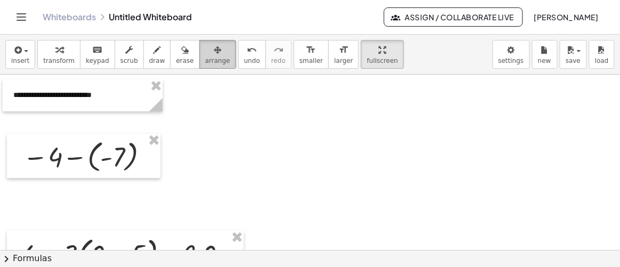
click at [205, 58] on span "arrange" at bounding box center [217, 60] width 25 height 7
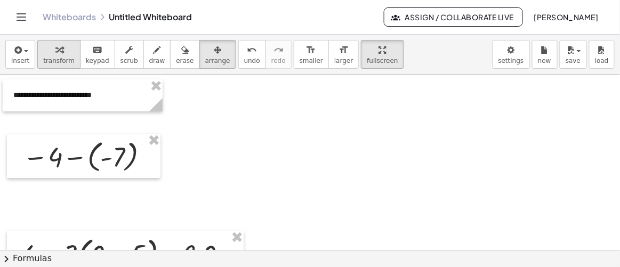
click at [58, 55] on button "transform" at bounding box center [58, 54] width 43 height 29
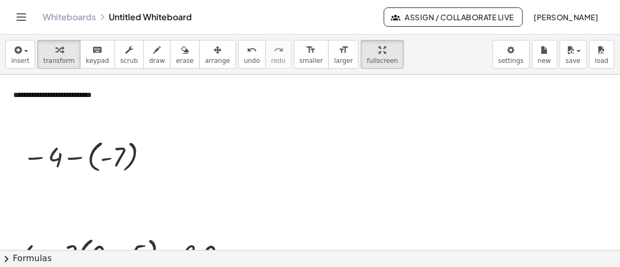
scroll to position [194, 0]
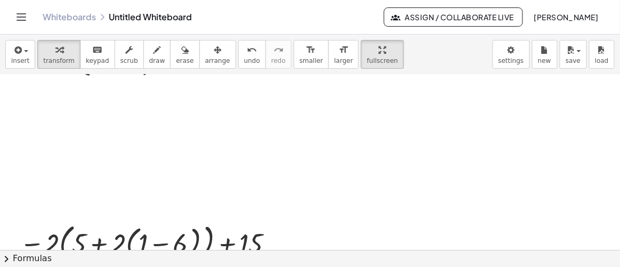
click at [231, 159] on div at bounding box center [310, 145] width 620 height 529
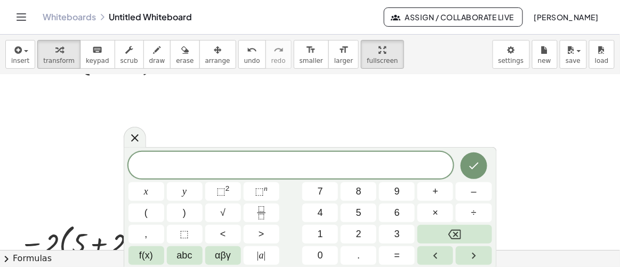
click at [60, 138] on div at bounding box center [310, 145] width 620 height 529
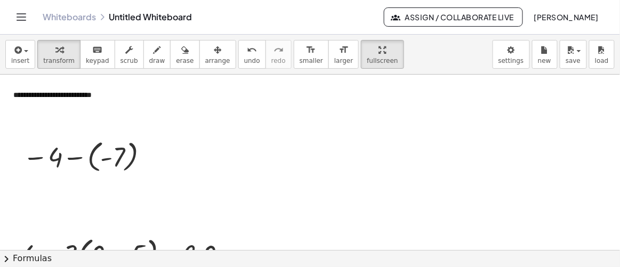
scroll to position [48, 0]
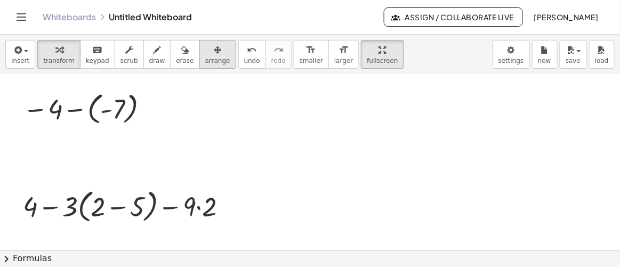
click at [199, 64] on button "arrange" at bounding box center [217, 54] width 37 height 29
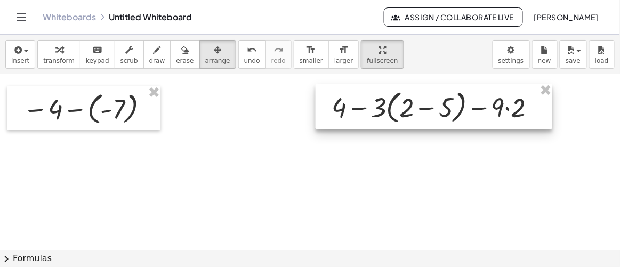
drag, startPoint x: 167, startPoint y: 192, endPoint x: 450, endPoint y: 109, distance: 294.5
click at [450, 109] on div at bounding box center [434, 107] width 237 height 46
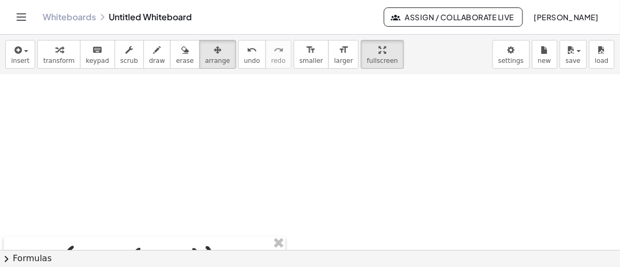
scroll to position [194, 0]
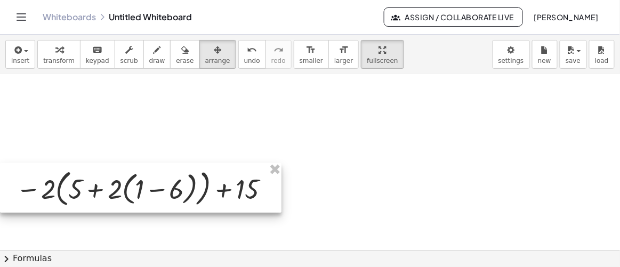
drag, startPoint x: 151, startPoint y: 229, endPoint x: 147, endPoint y: 175, distance: 54.1
click at [147, 175] on div at bounding box center [141, 188] width 282 height 50
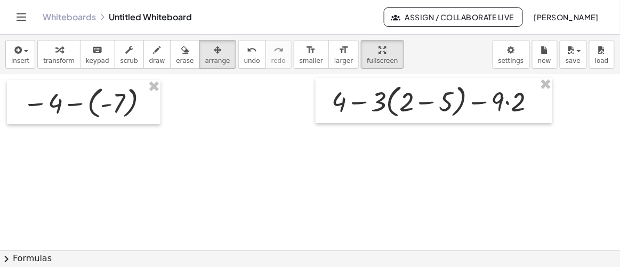
scroll to position [0, 0]
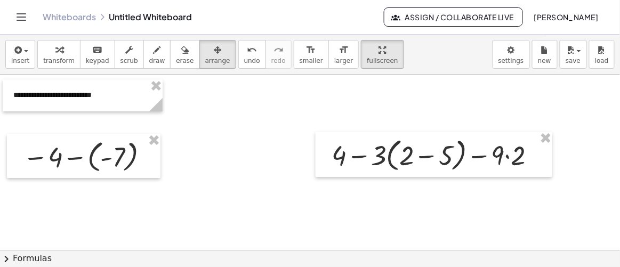
click at [496, 17] on span "Assign / Collaborate Live" at bounding box center [453, 17] width 121 height 10
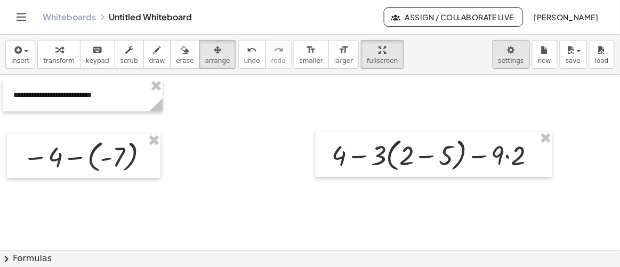
click at [514, 61] on body "**********" at bounding box center [310, 133] width 620 height 267
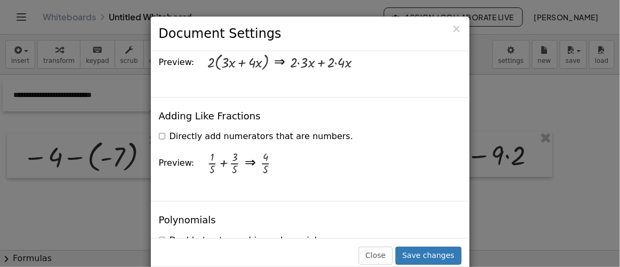
scroll to position [921, 0]
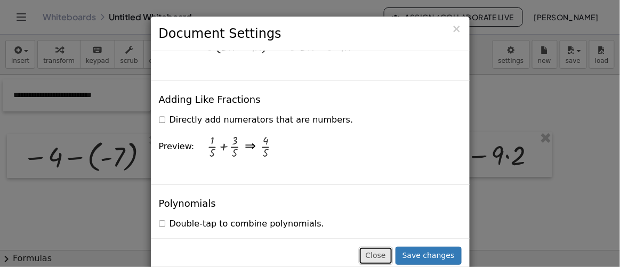
click at [388, 254] on button "Close" at bounding box center [376, 256] width 34 height 18
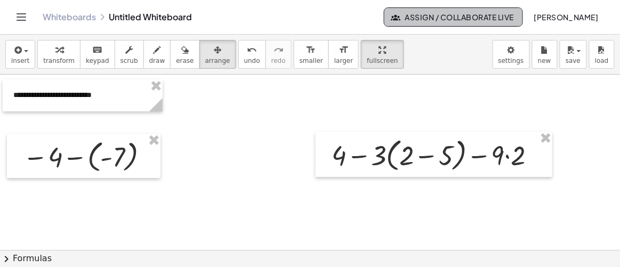
click at [413, 19] on span "Assign / Collaborate Live" at bounding box center [453, 17] width 121 height 10
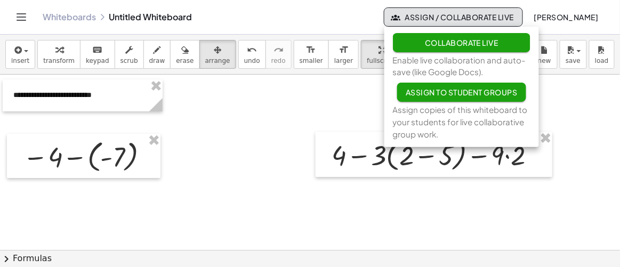
click at [421, 44] on button "Collaborate Live" at bounding box center [462, 42] width 138 height 19
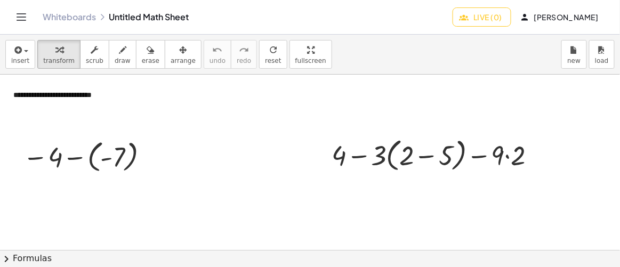
click at [489, 14] on span "Live (0)" at bounding box center [482, 17] width 41 height 10
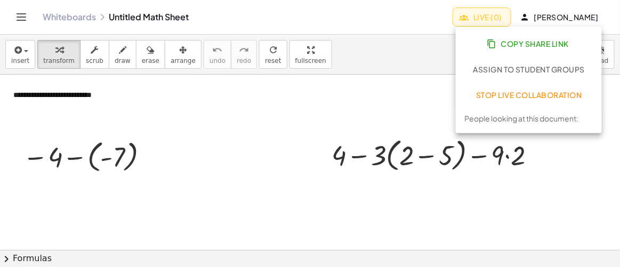
click at [501, 121] on div "People looking at this document:" at bounding box center [522, 119] width 114 height 12
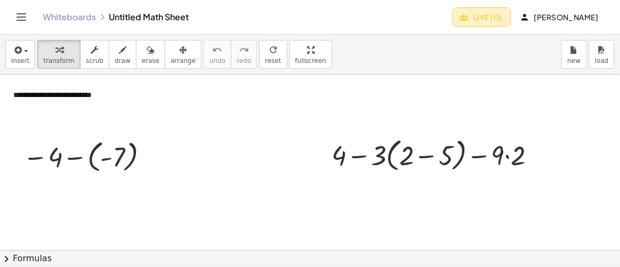
click at [507, 12] on button "Live (0)" at bounding box center [482, 16] width 59 height 19
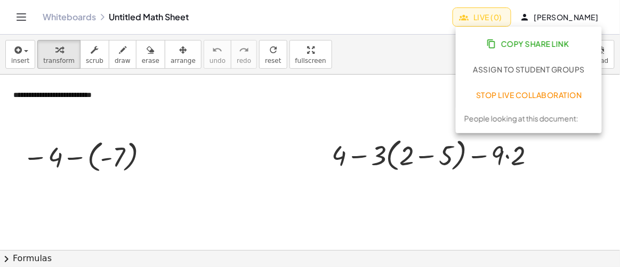
click at [490, 46] on icon "button" at bounding box center [492, 44] width 10 height 10
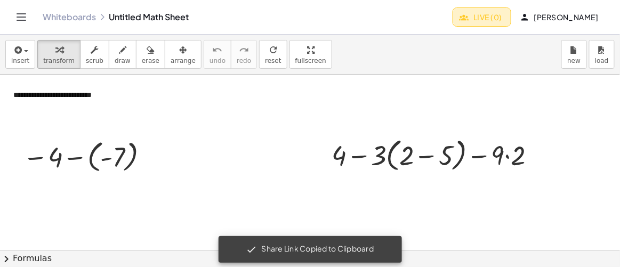
click at [498, 17] on span "Live (0)" at bounding box center [482, 17] width 41 height 10
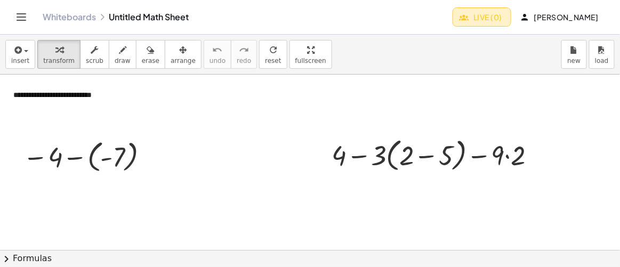
click at [490, 15] on span "Live (0)" at bounding box center [482, 17] width 41 height 10
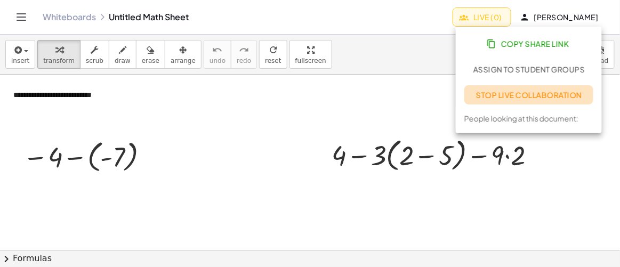
click at [511, 99] on button "Stop Live Collaboration" at bounding box center [529, 94] width 129 height 19
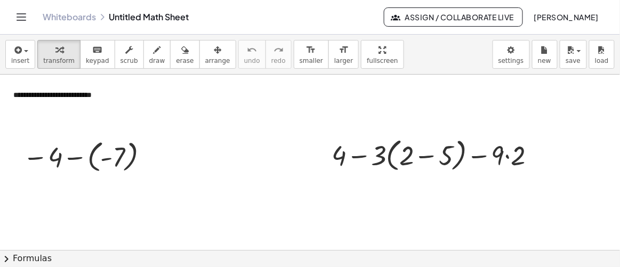
click at [487, 15] on span "Assign / Collaborate Live" at bounding box center [453, 17] width 121 height 10
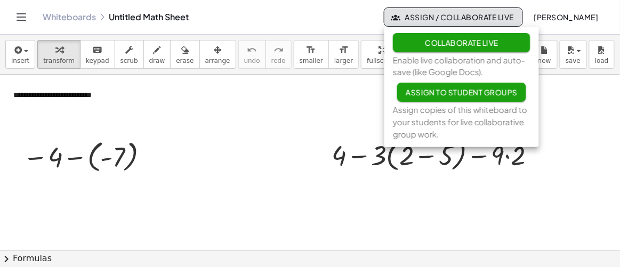
click at [464, 95] on span "Assign to Student Groups" at bounding box center [462, 92] width 112 height 10
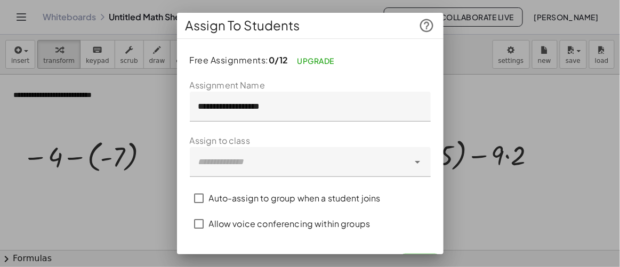
click at [467, 178] on div at bounding box center [310, 133] width 620 height 267
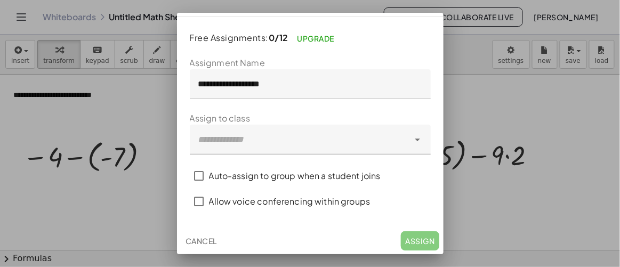
click at [200, 244] on span "Cancel" at bounding box center [201, 241] width 31 height 10
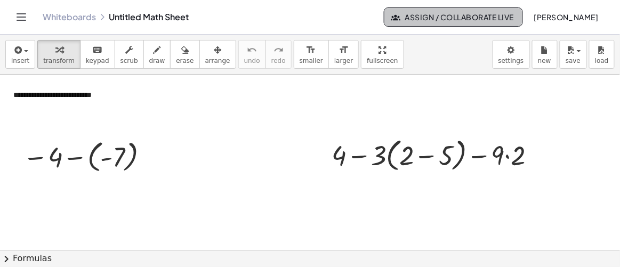
click at [441, 11] on button "Assign / Collaborate Live" at bounding box center [453, 16] width 139 height 19
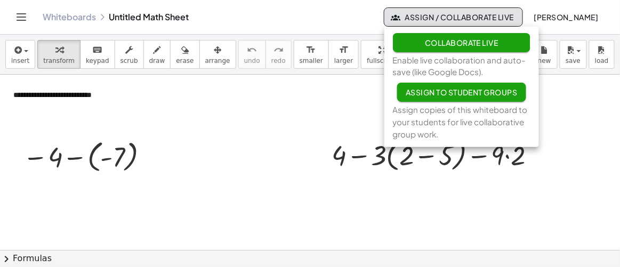
click at [472, 44] on span "Collaborate Live" at bounding box center [462, 43] width 74 height 10
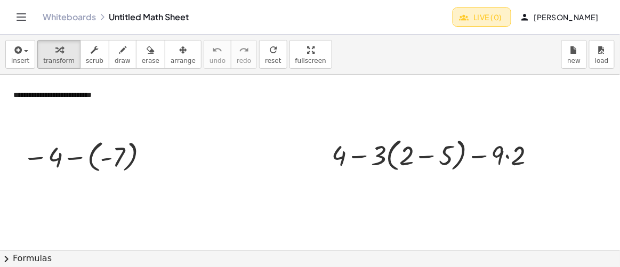
click at [511, 18] on button "Live (0)" at bounding box center [482, 16] width 59 height 19
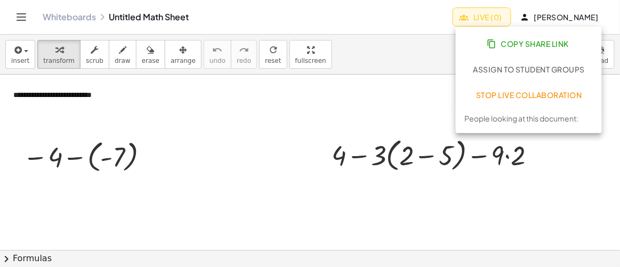
click at [470, 121] on div "People looking at this document:" at bounding box center [522, 119] width 114 height 12
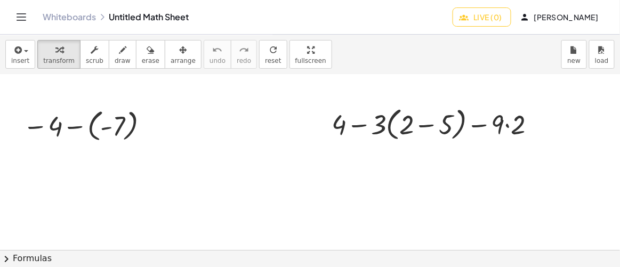
scroll to position [0, 0]
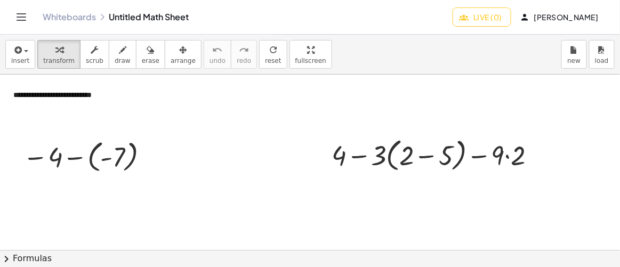
click at [489, 17] on span "Live (0)" at bounding box center [482, 17] width 41 height 10
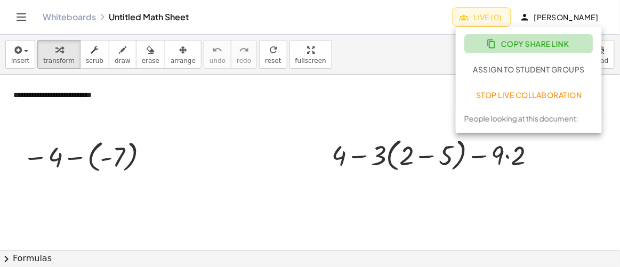
click at [499, 41] on span "Copy Share Link" at bounding box center [529, 44] width 80 height 10
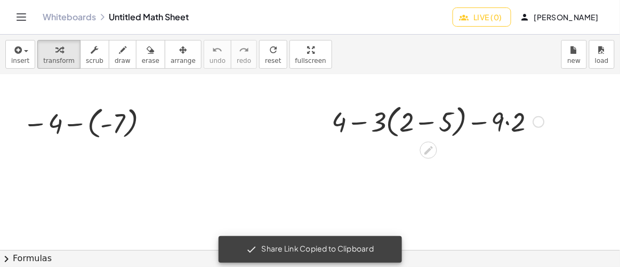
scroll to position [48, 0]
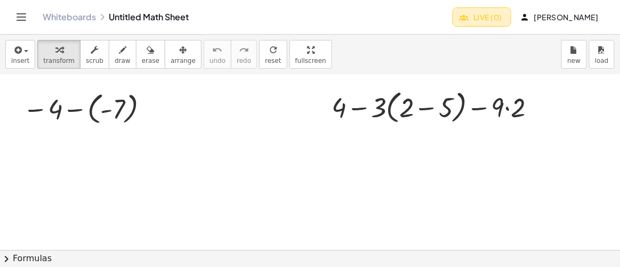
click at [506, 20] on button "Live (0)" at bounding box center [482, 16] width 59 height 19
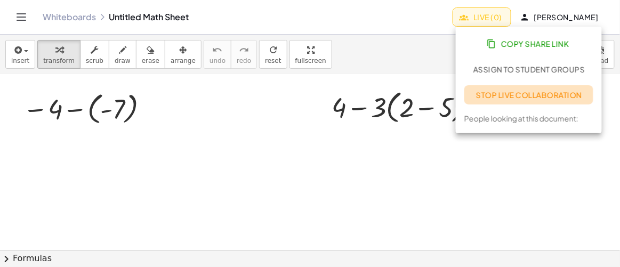
click at [511, 90] on button "Stop Live Collaboration" at bounding box center [529, 94] width 129 height 19
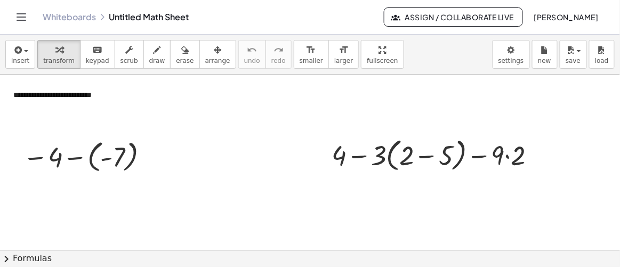
click at [354, 118] on div at bounding box center [310, 251] width 620 height 353
